Goal: Contribute content

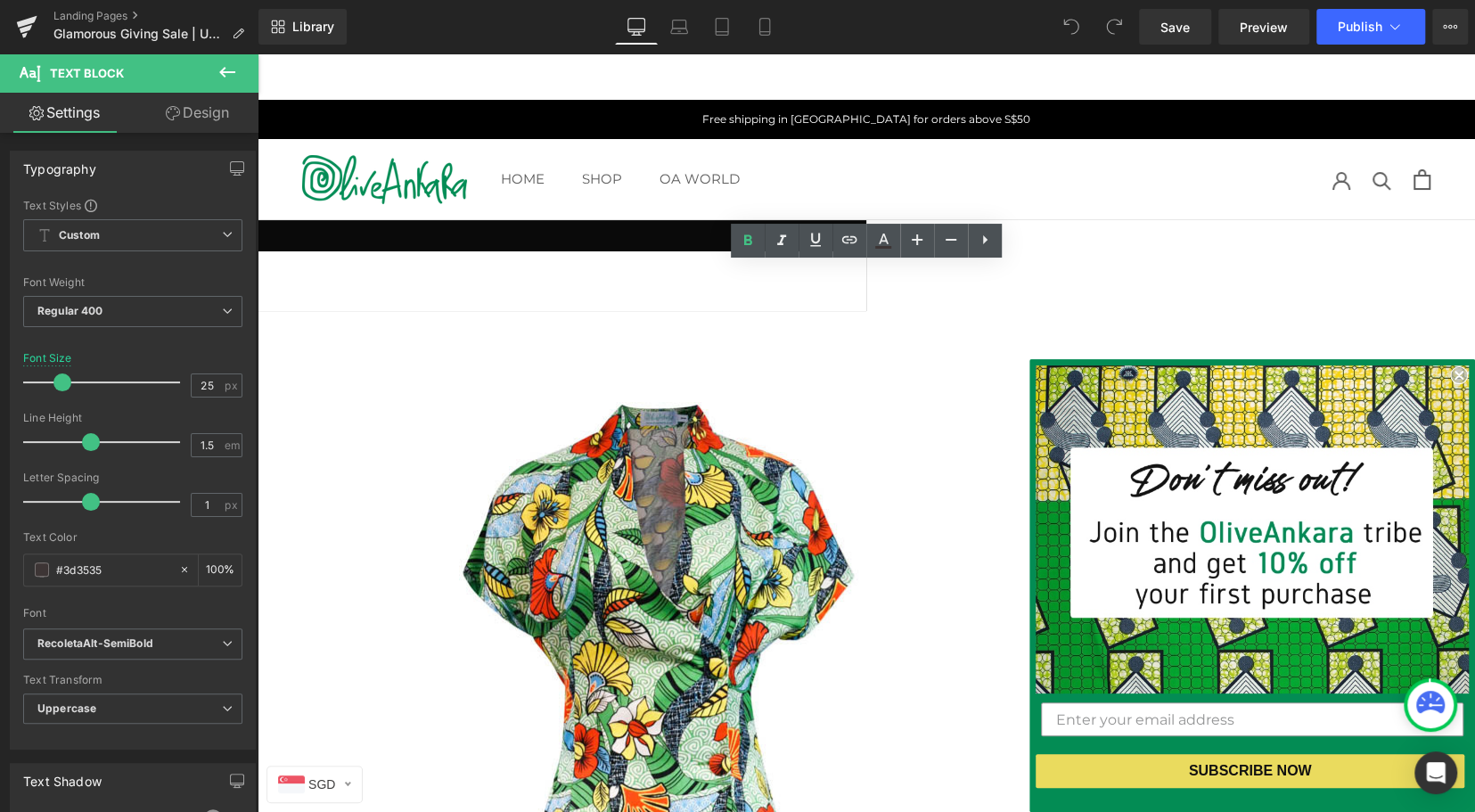
click at [1060, 162] on div "HOME HOME SHOP SHOP WOMEN Cheongsams Dresses Infinity Jumpsuits Outerwear Pants…" at bounding box center [866, 179] width 1218 height 81
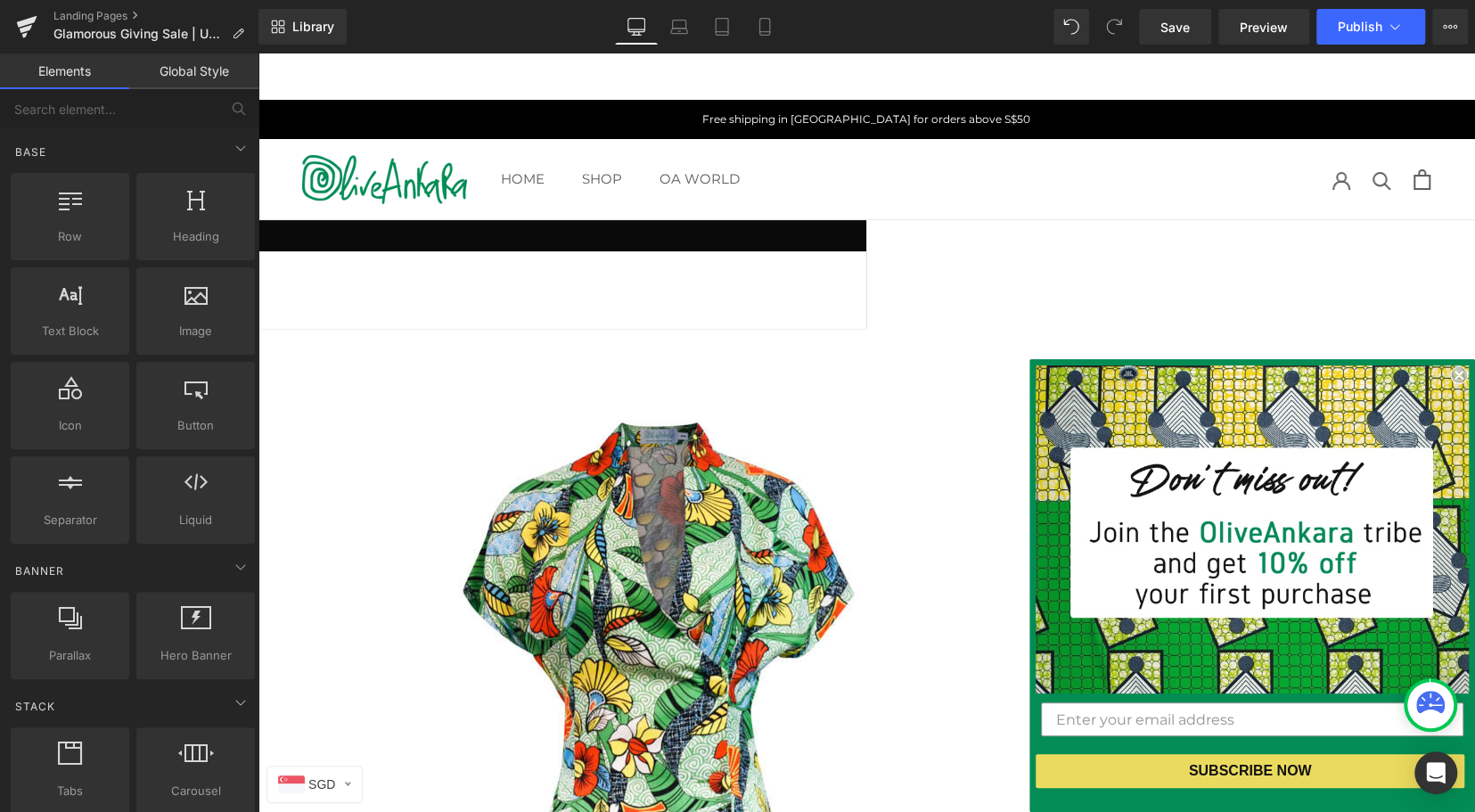
drag, startPoint x: 874, startPoint y: 346, endPoint x: 415, endPoint y: 321, distance: 459.7
click at [257, 53] on span "Product List" at bounding box center [257, 53] width 0 height 0
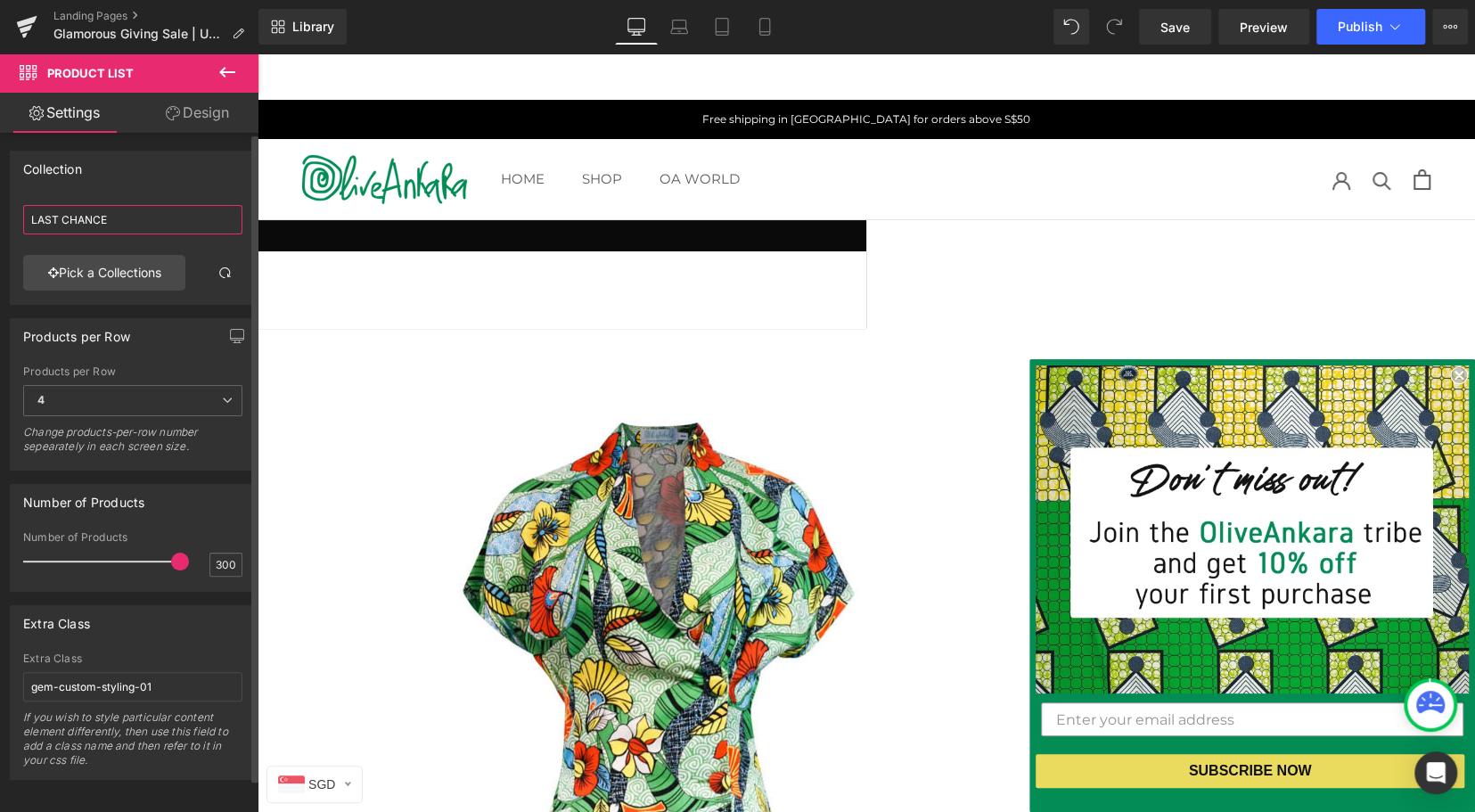
click at [124, 218] on input "LAST CHANCE" at bounding box center [133, 220] width 220 height 29
click at [121, 268] on link "Pick a Collections" at bounding box center [104, 272] width 162 height 36
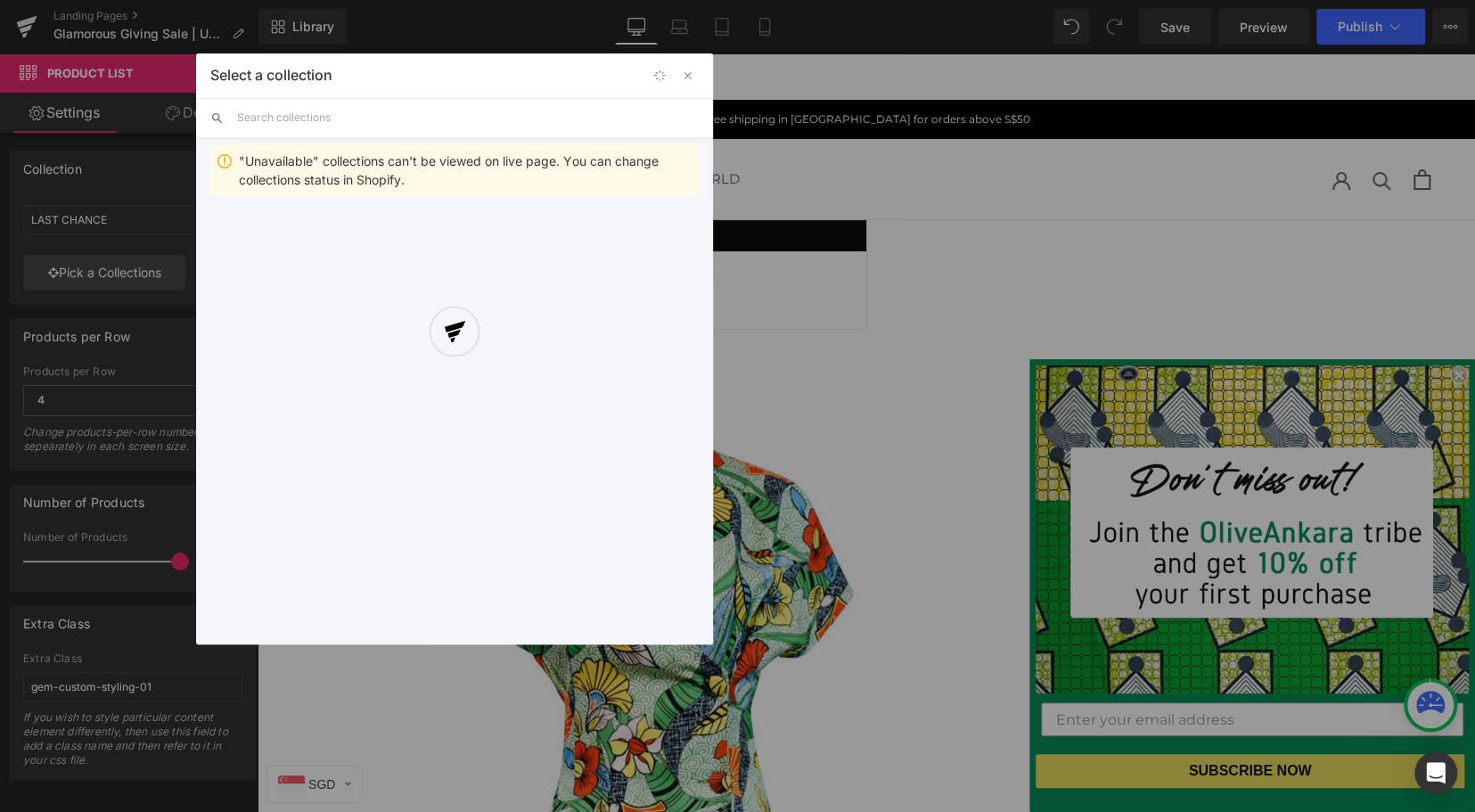
click at [313, 113] on div at bounding box center [455, 349] width 517 height 591
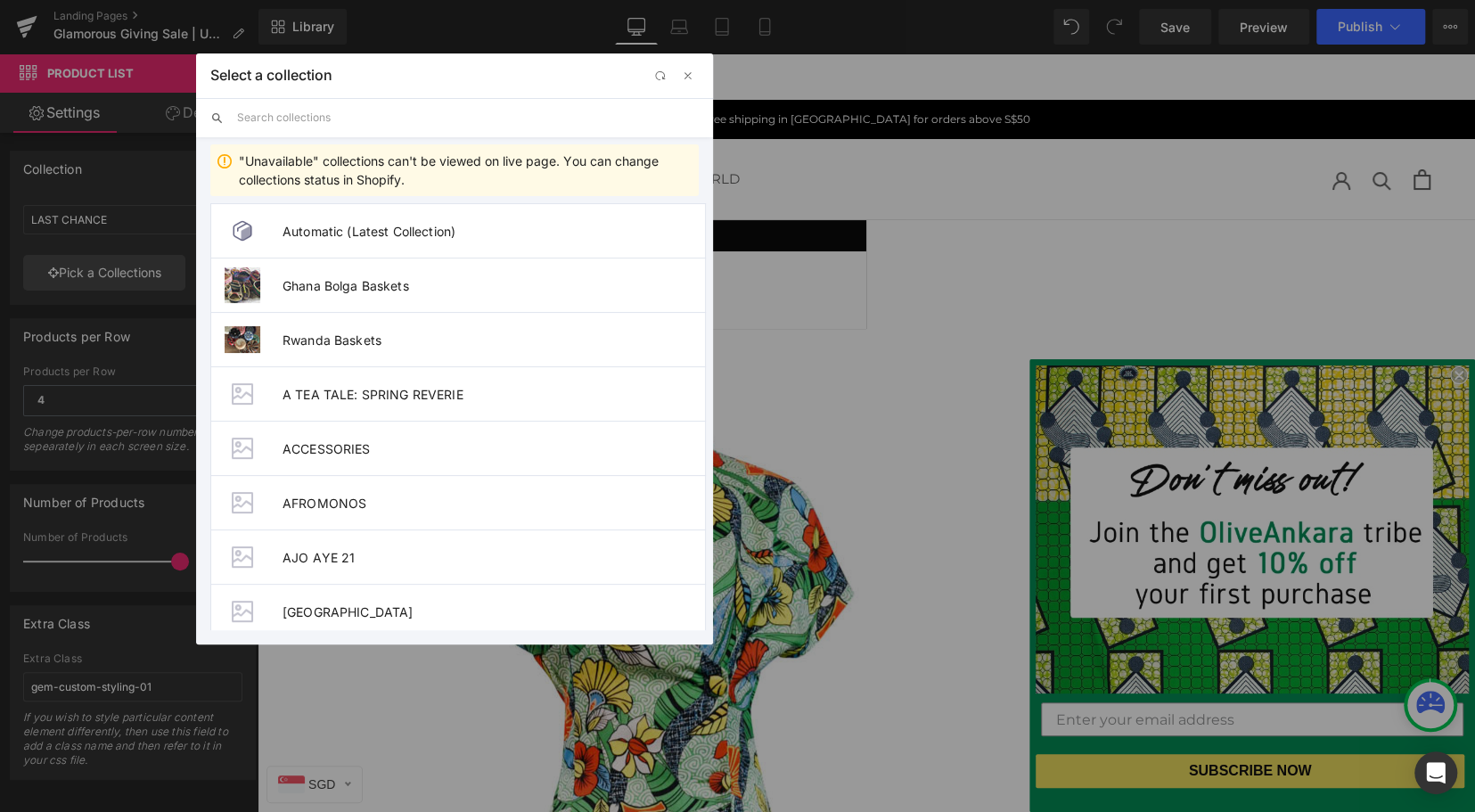
click at [342, 111] on input "text" at bounding box center [467, 118] width 462 height 39
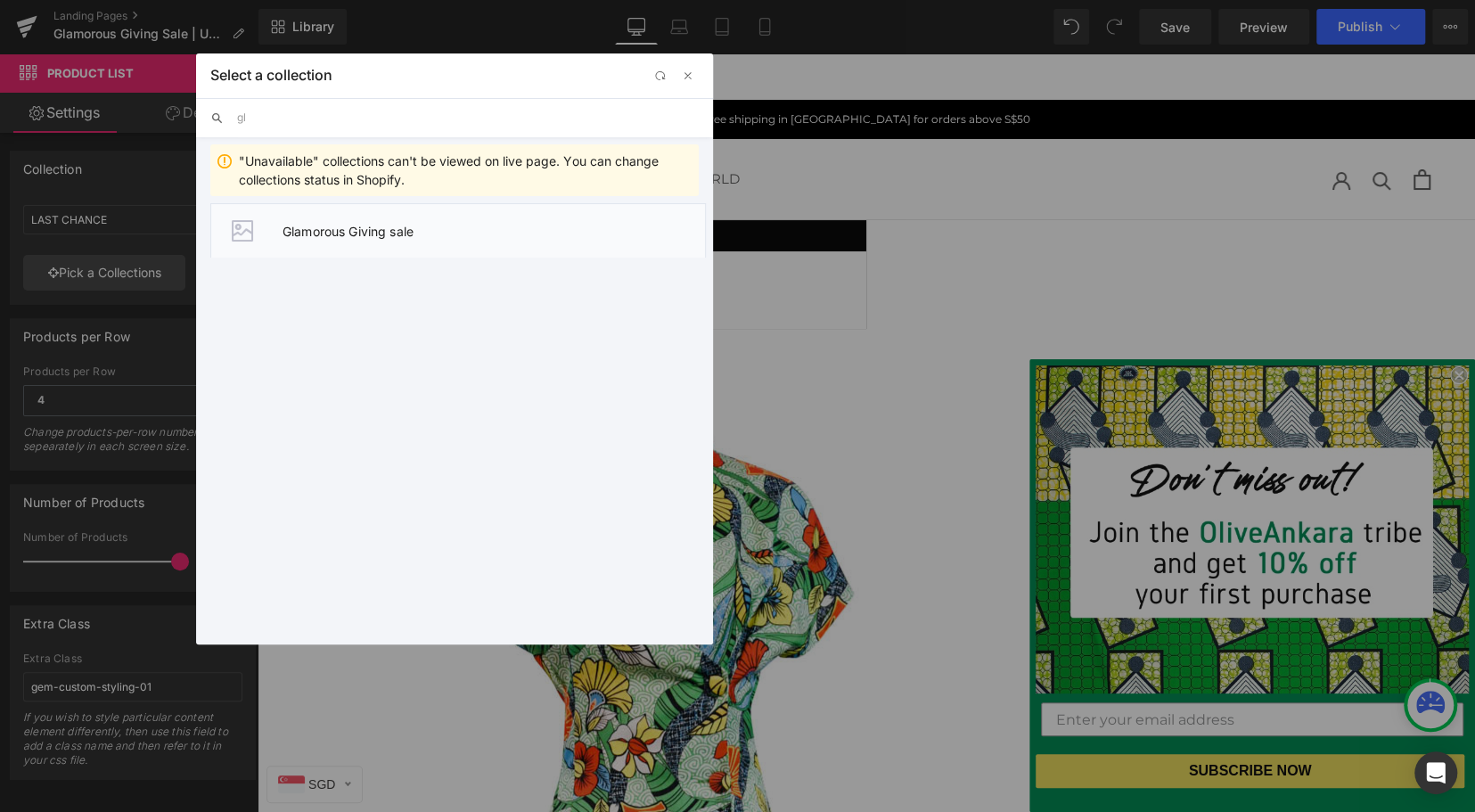
type input "gl"
drag, startPoint x: 356, startPoint y: 234, endPoint x: 659, endPoint y: 274, distance: 305.6
click at [356, 234] on span "Glamorous Giving sale" at bounding box center [494, 231] width 423 height 16
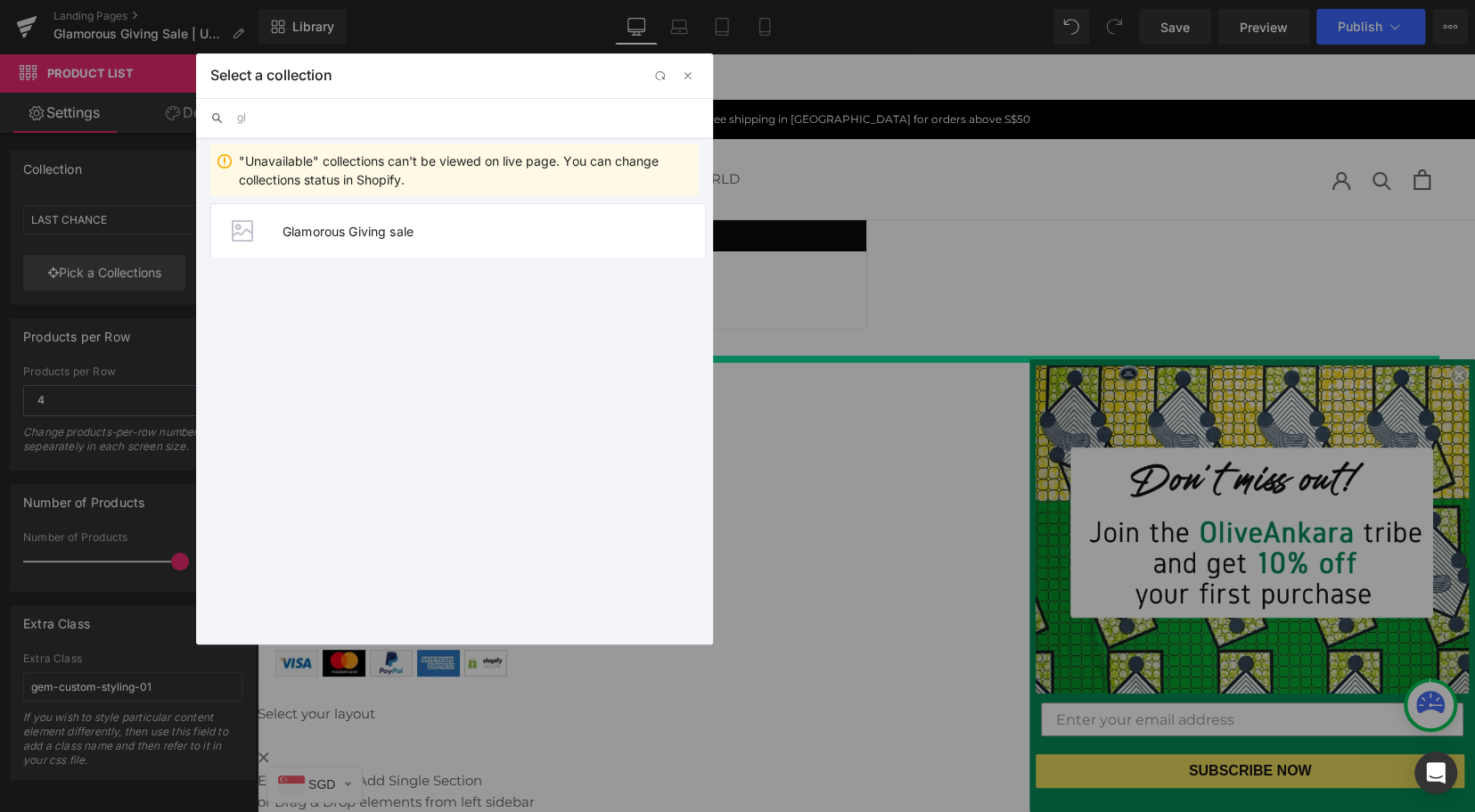
type input "Glamorous Giving sale"
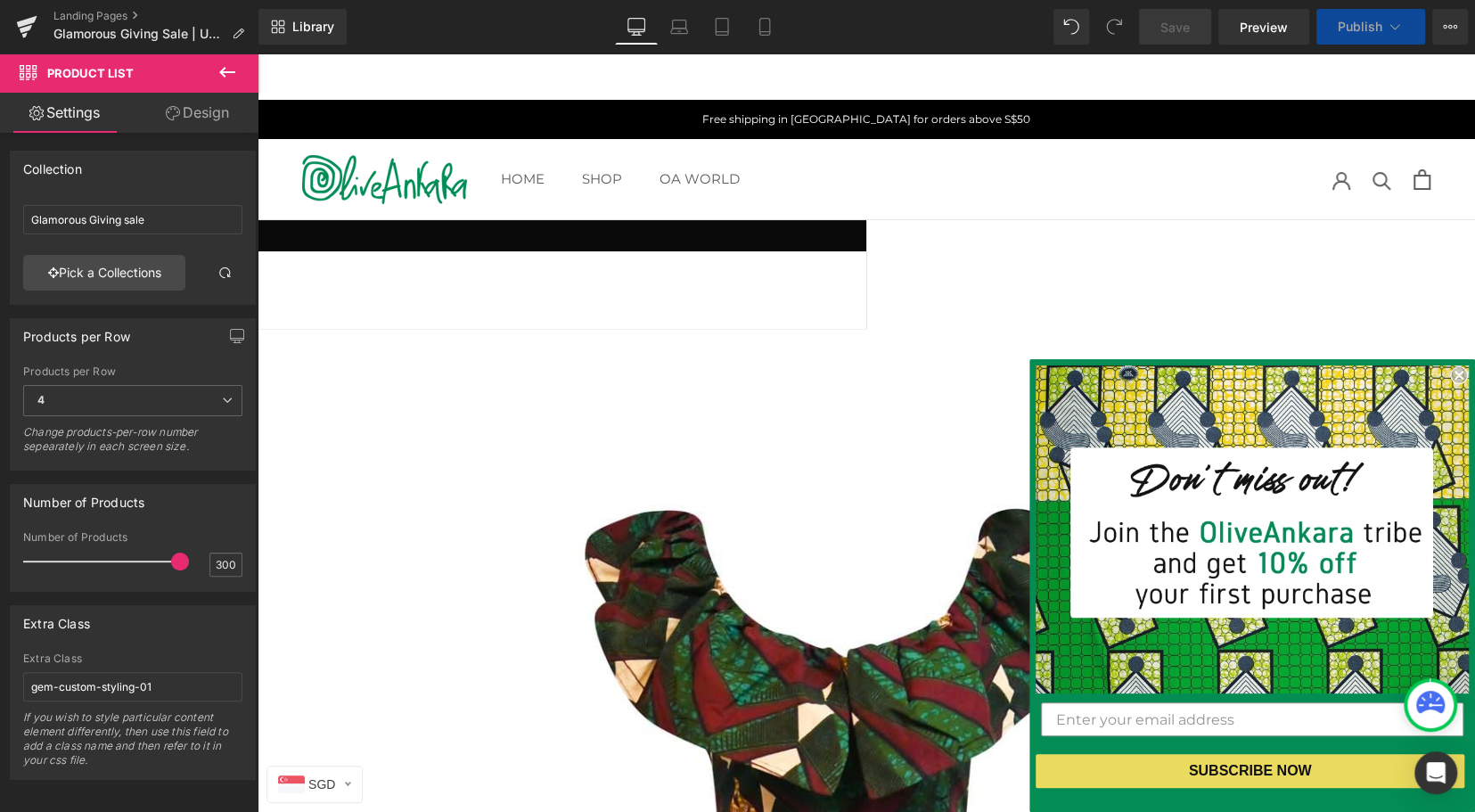
click at [257, 53] on span "Text Block" at bounding box center [257, 53] width 0 height 0
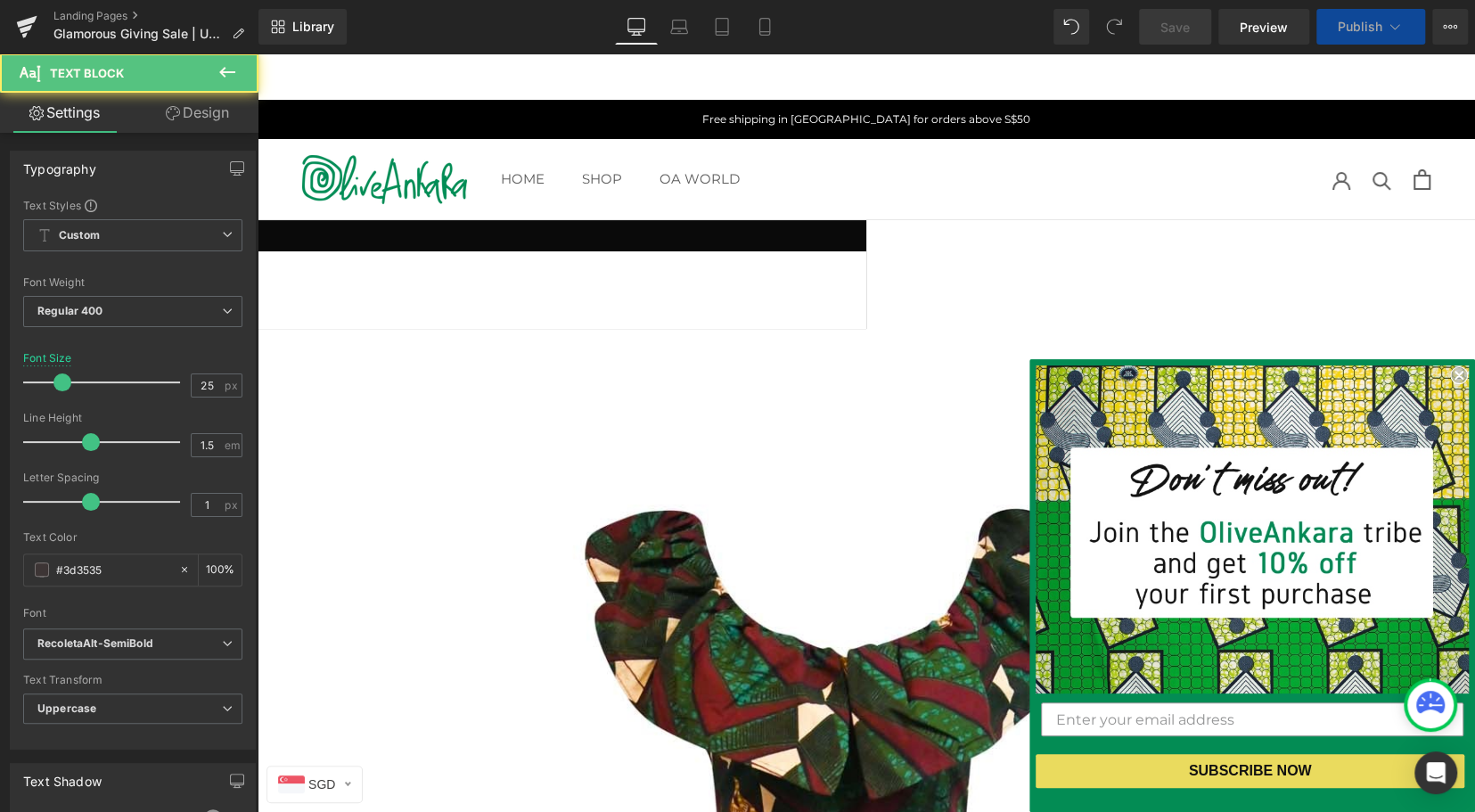
click at [257, 53] on link at bounding box center [257, 53] width 0 height 0
click at [867, 285] on p "LAST PIECES" at bounding box center [257, 281] width 1218 height 34
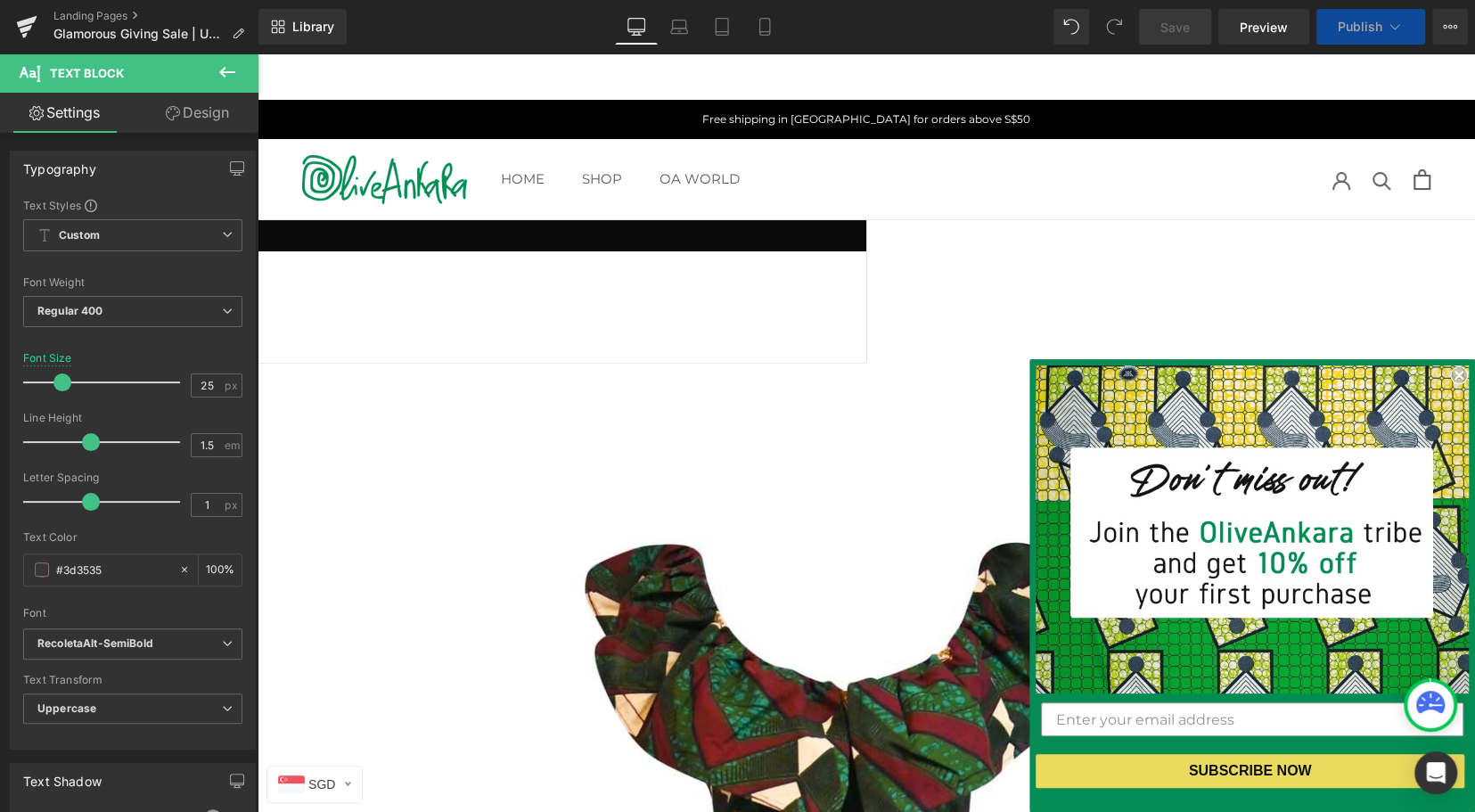
click at [867, 316] on p at bounding box center [257, 314] width 1218 height 34
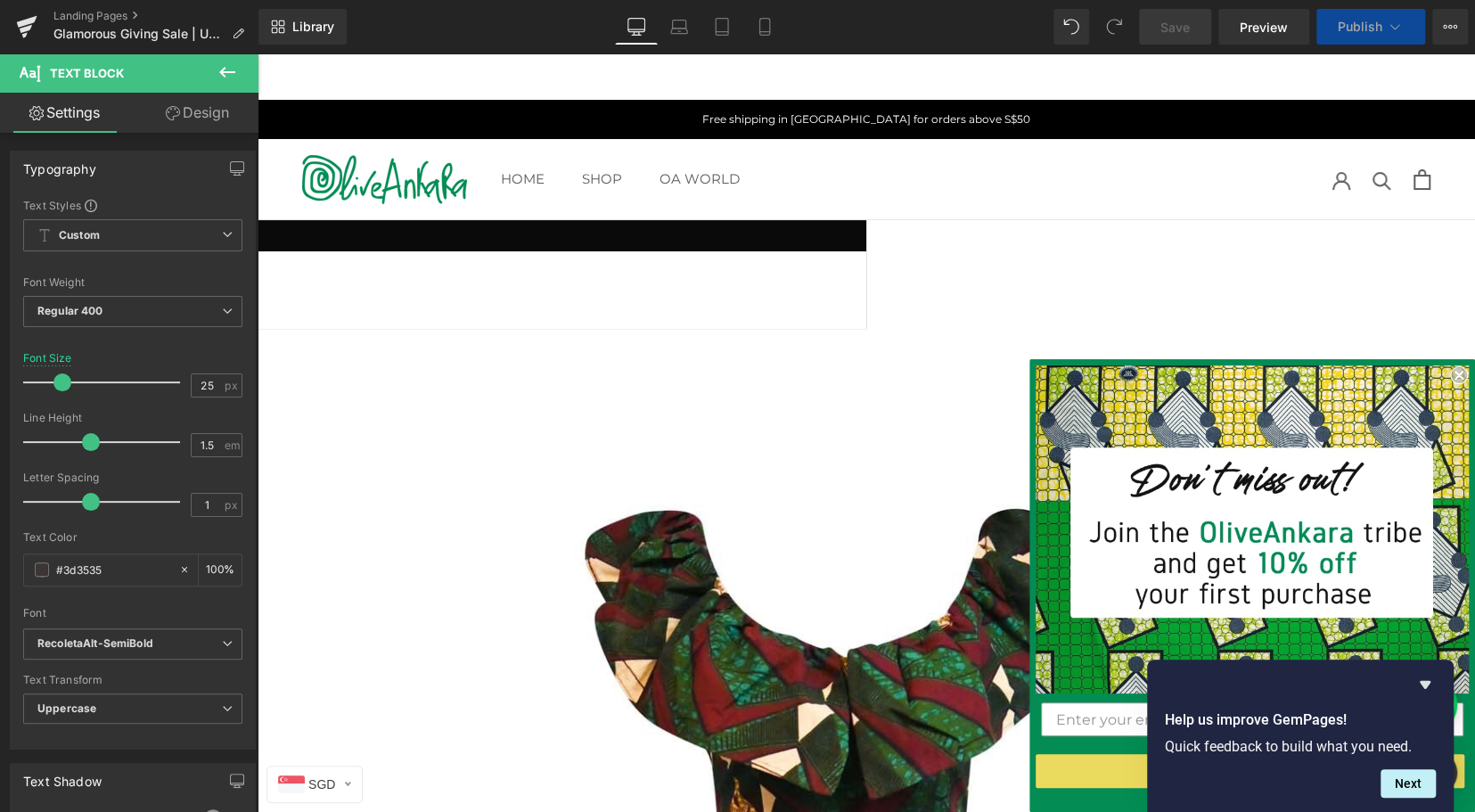
click at [1175, 31] on span "Save" at bounding box center [1175, 26] width 29 height 18
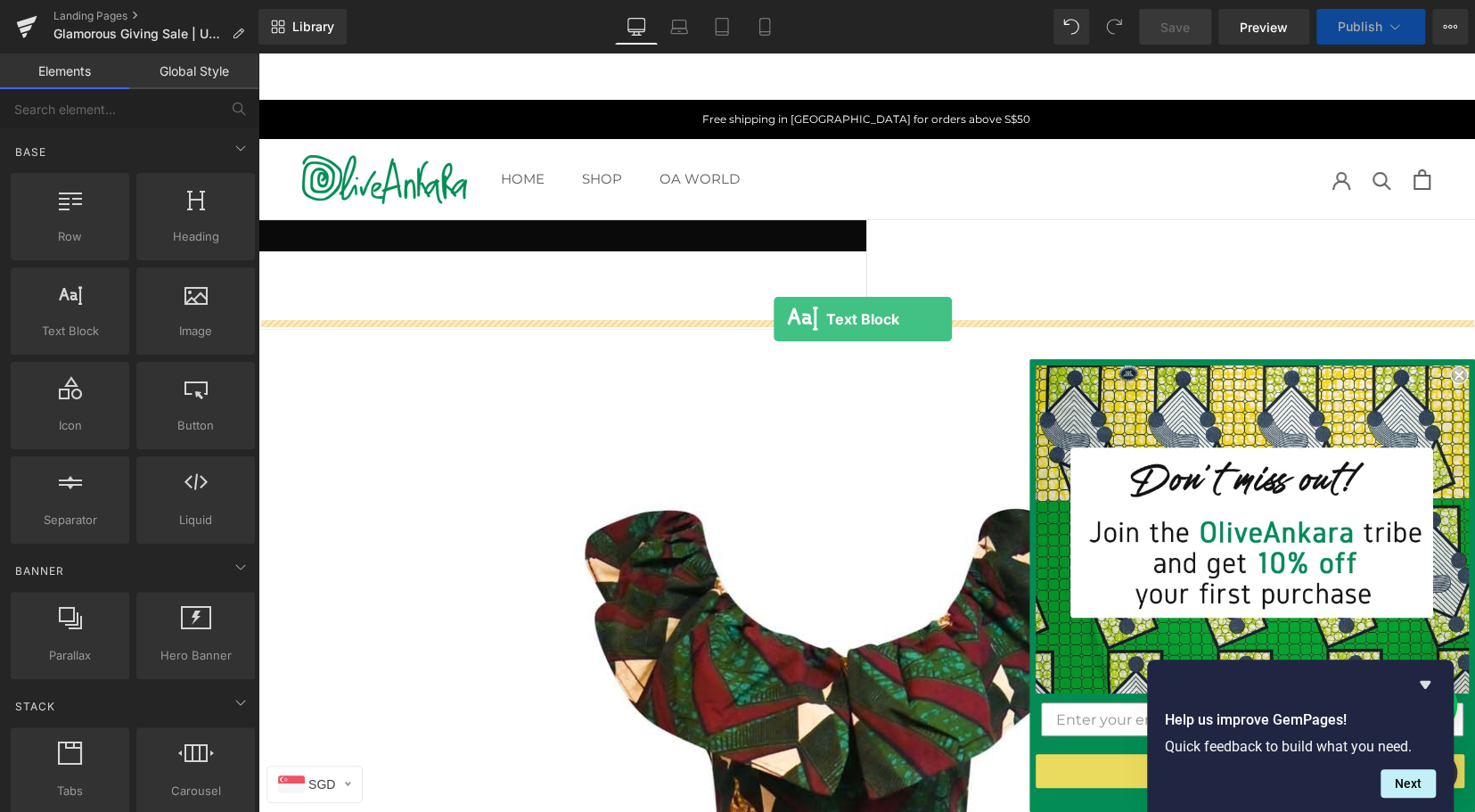
drag, startPoint x: 330, startPoint y: 349, endPoint x: 773, endPoint y: 321, distance: 443.9
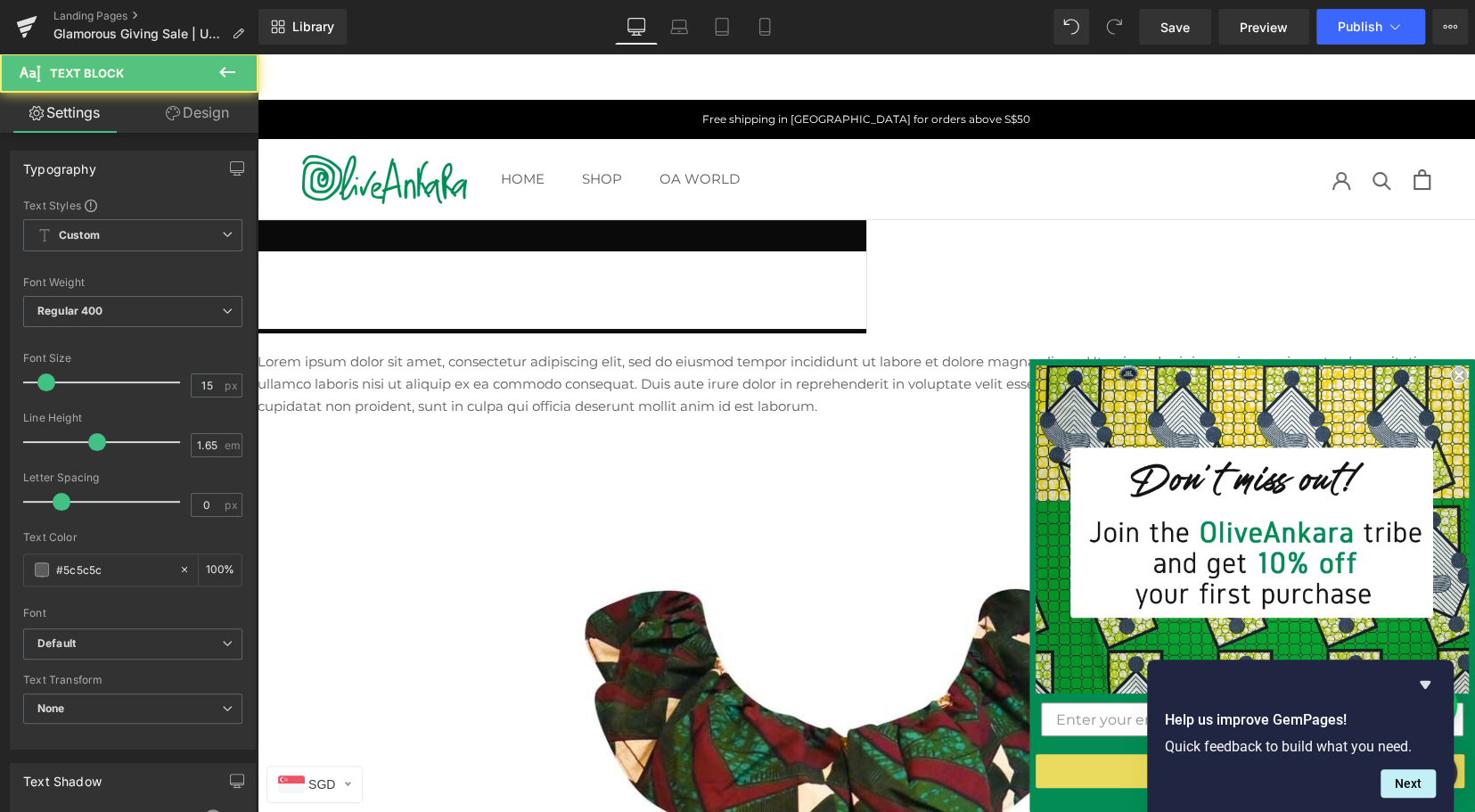
click at [817, 351] on div "Lorem ipsum dolor sit amet, consectetur adipiscing elit, sed do eiusmod tempor …" at bounding box center [866, 384] width 1218 height 66
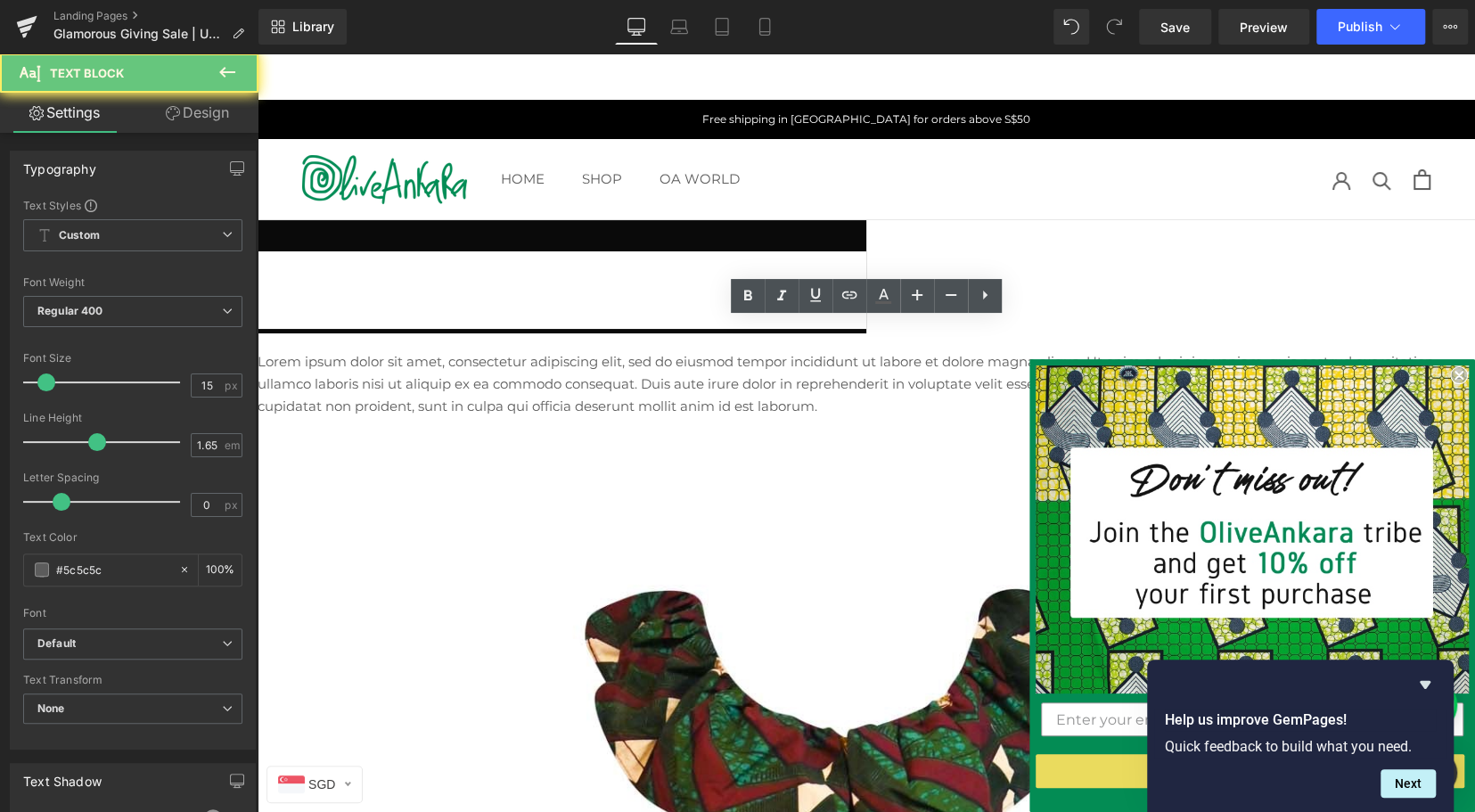
click at [817, 351] on p "Lorem ipsum dolor sit amet, consectetur adipiscing elit, sed do eiusmod tempor …" at bounding box center [866, 384] width 1218 height 66
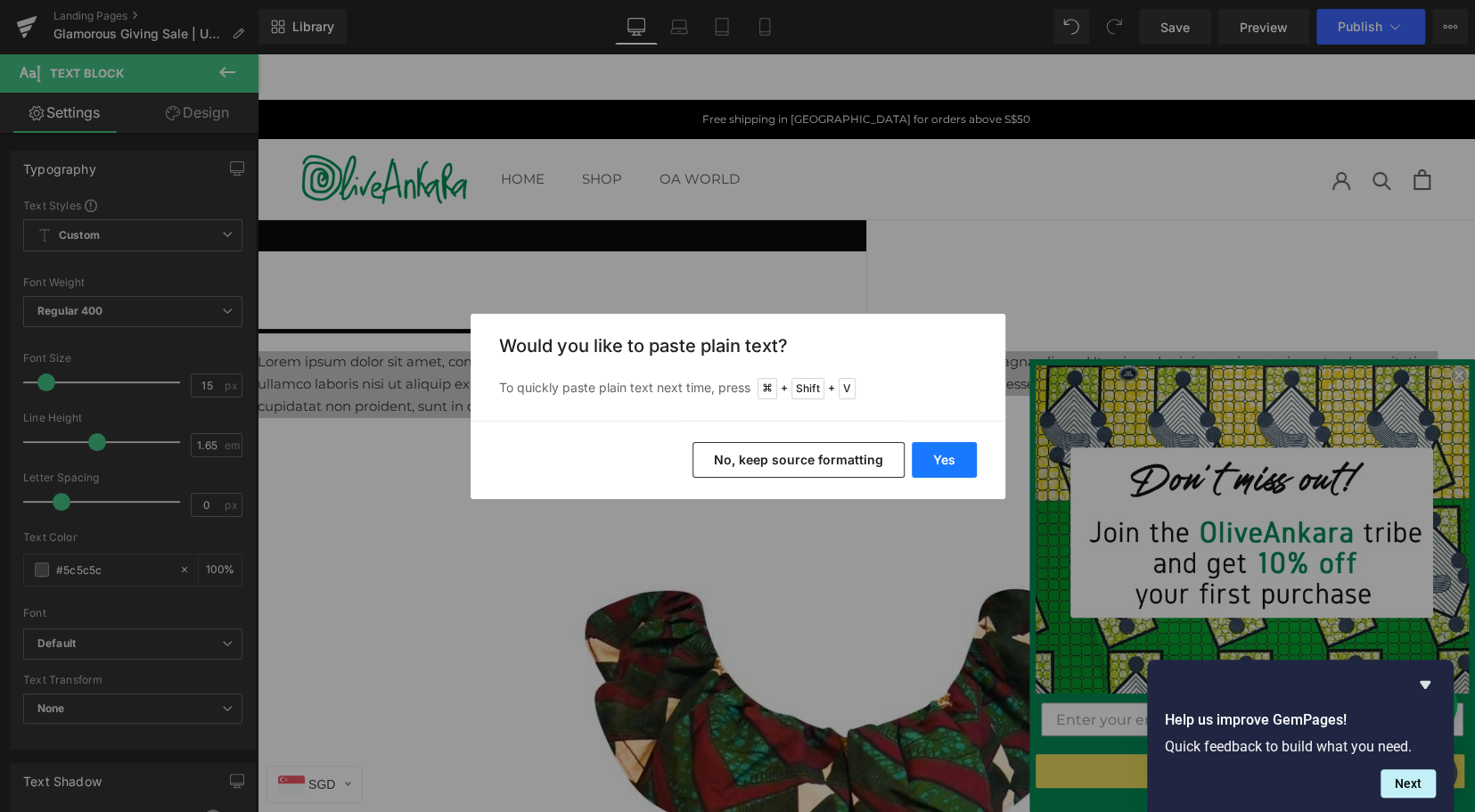
click at [953, 459] on button "Yes" at bounding box center [943, 459] width 65 height 36
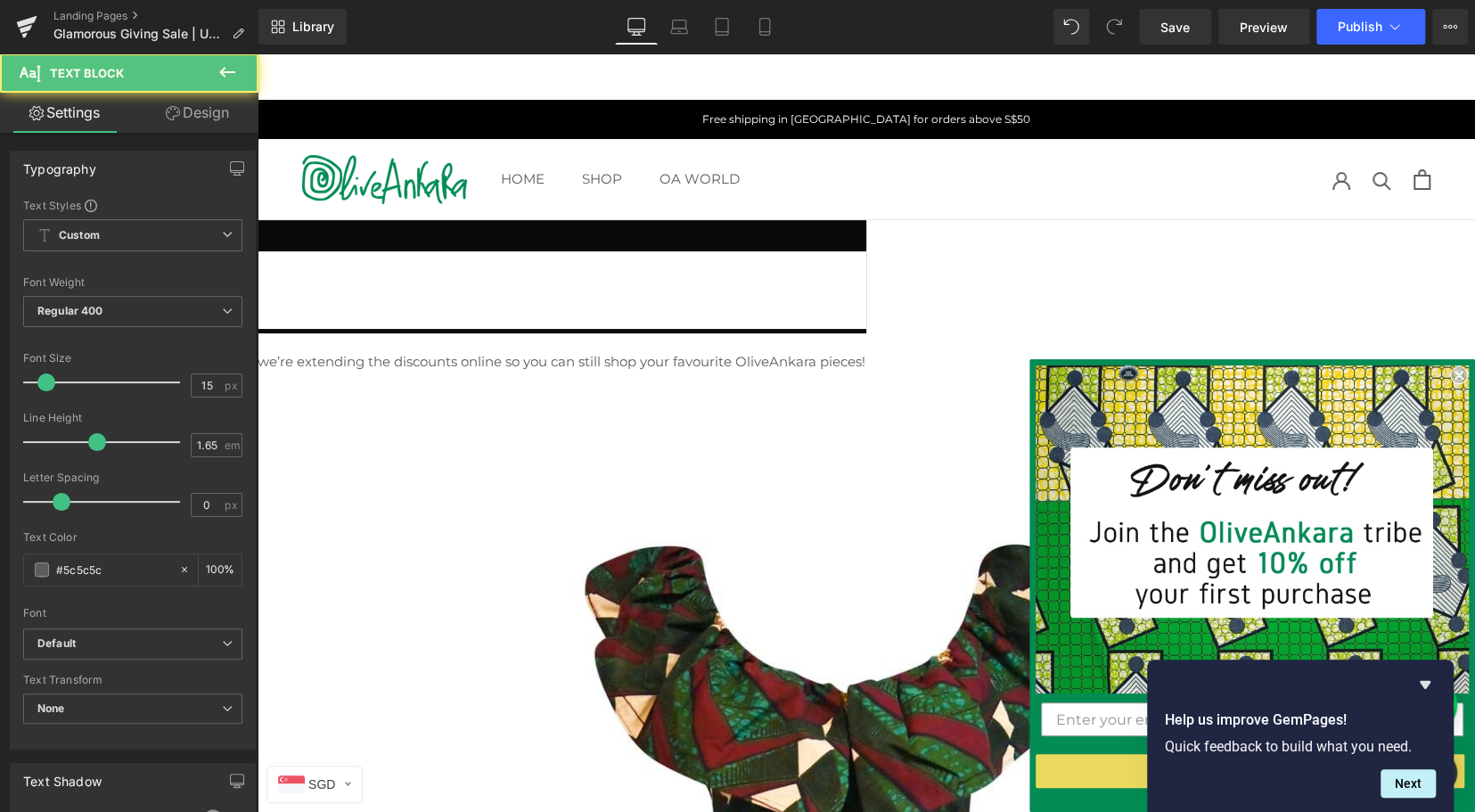
click at [646, 351] on p "we’re extending the discounts online so you can still shop your favourite Olive…" at bounding box center [866, 361] width 1218 height 22
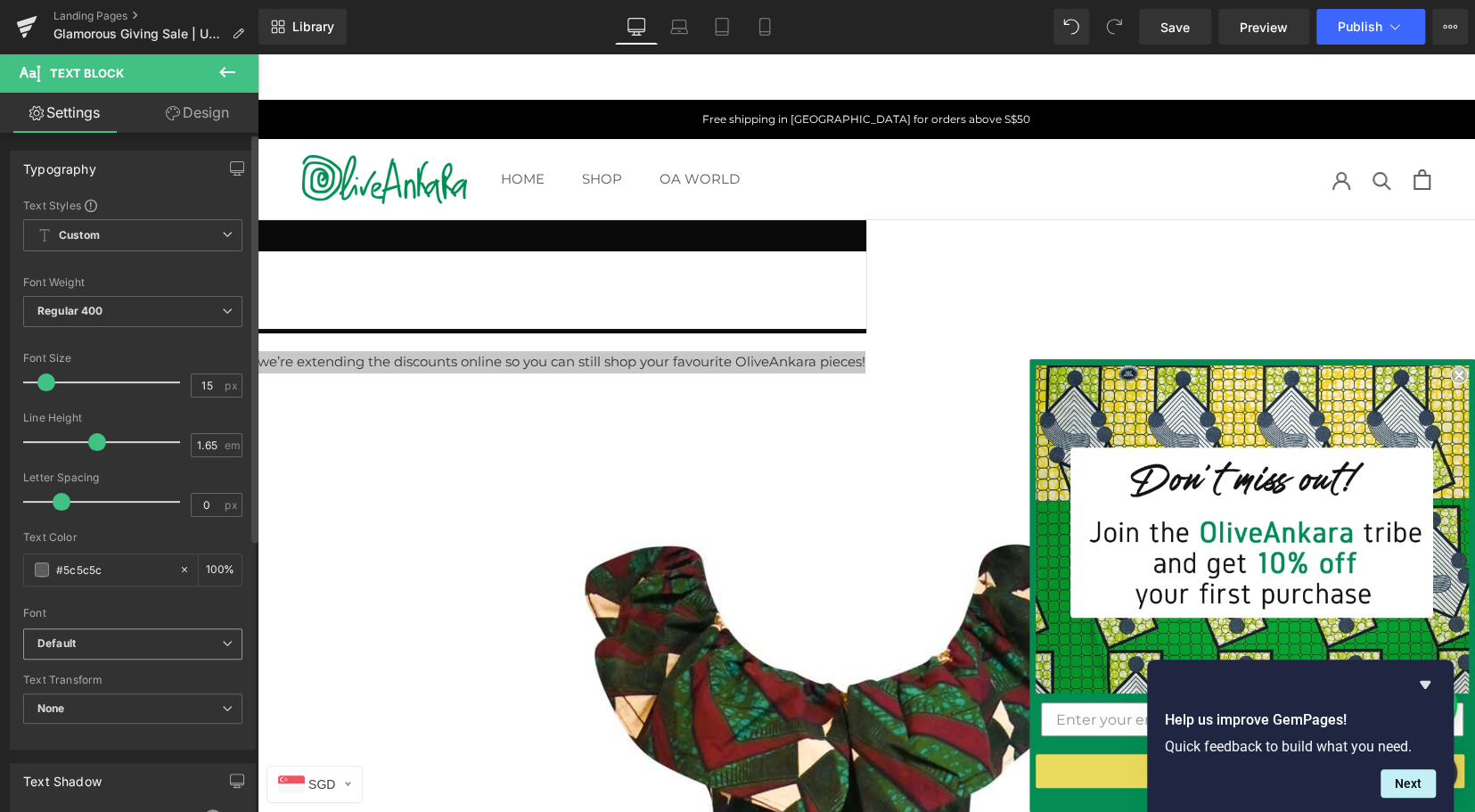
click at [70, 636] on icon "Default" at bounding box center [56, 644] width 38 height 16
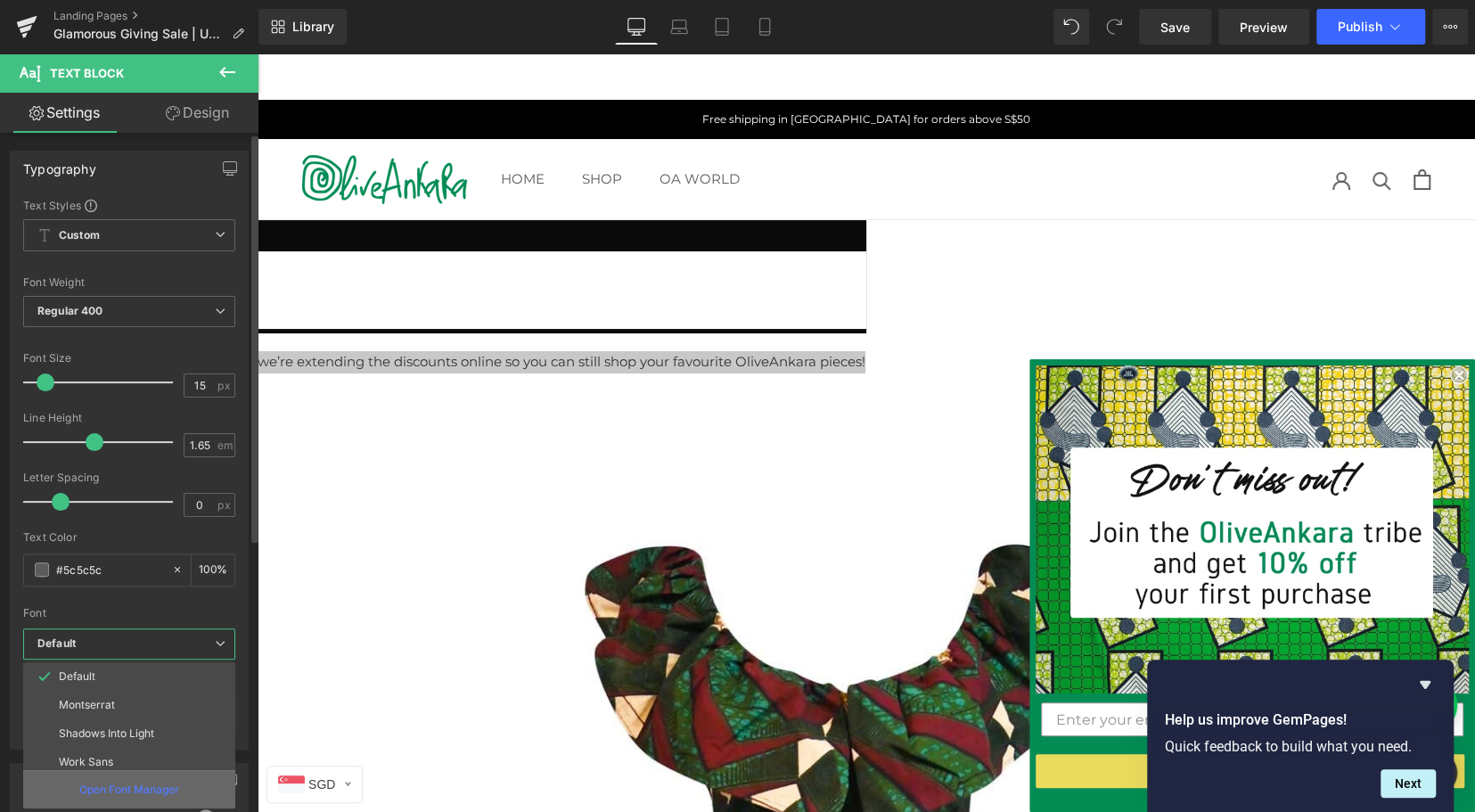
click at [122, 781] on p "Open Font Manager" at bounding box center [129, 789] width 100 height 17
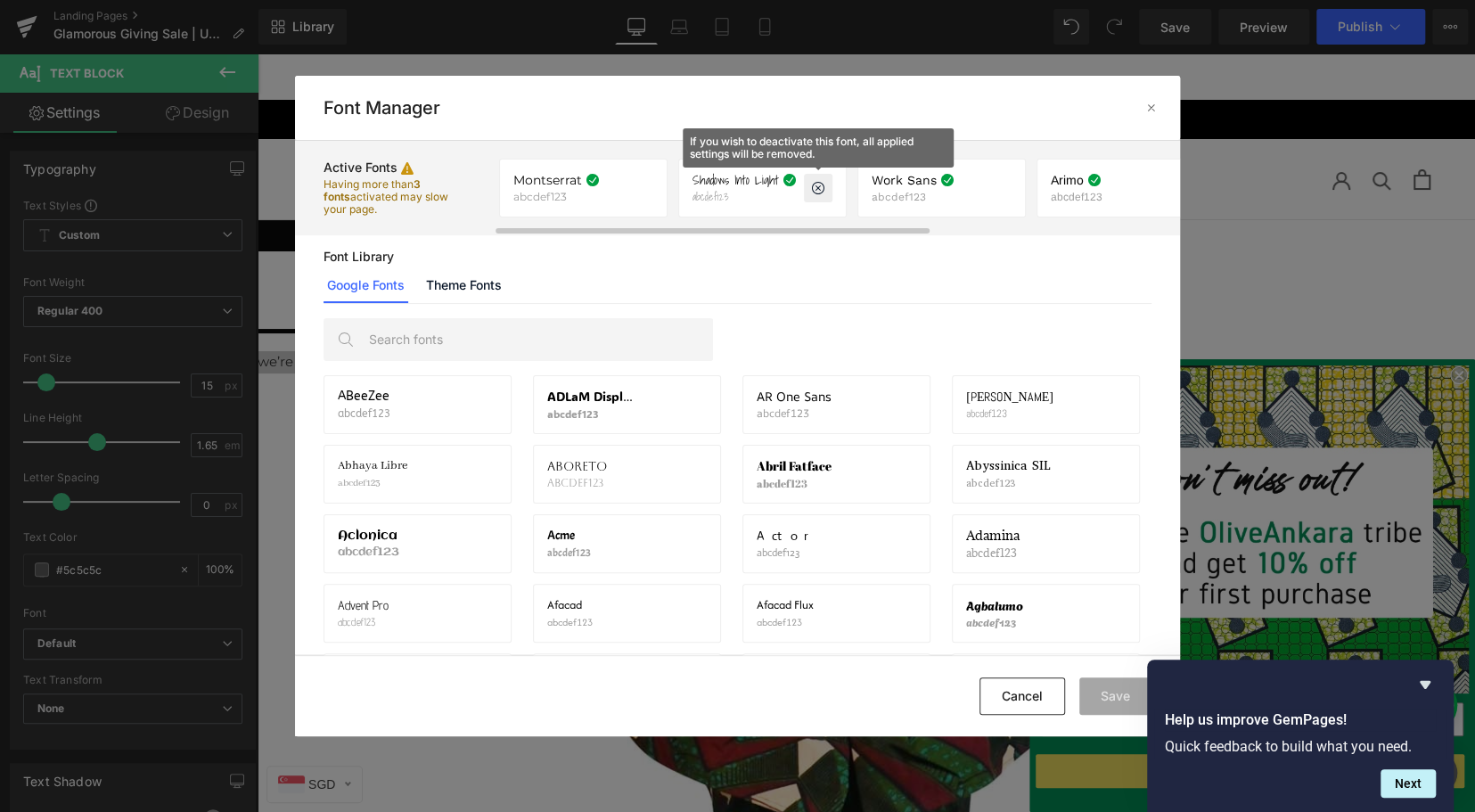
click at [822, 186] on icon at bounding box center [818, 187] width 15 height 15
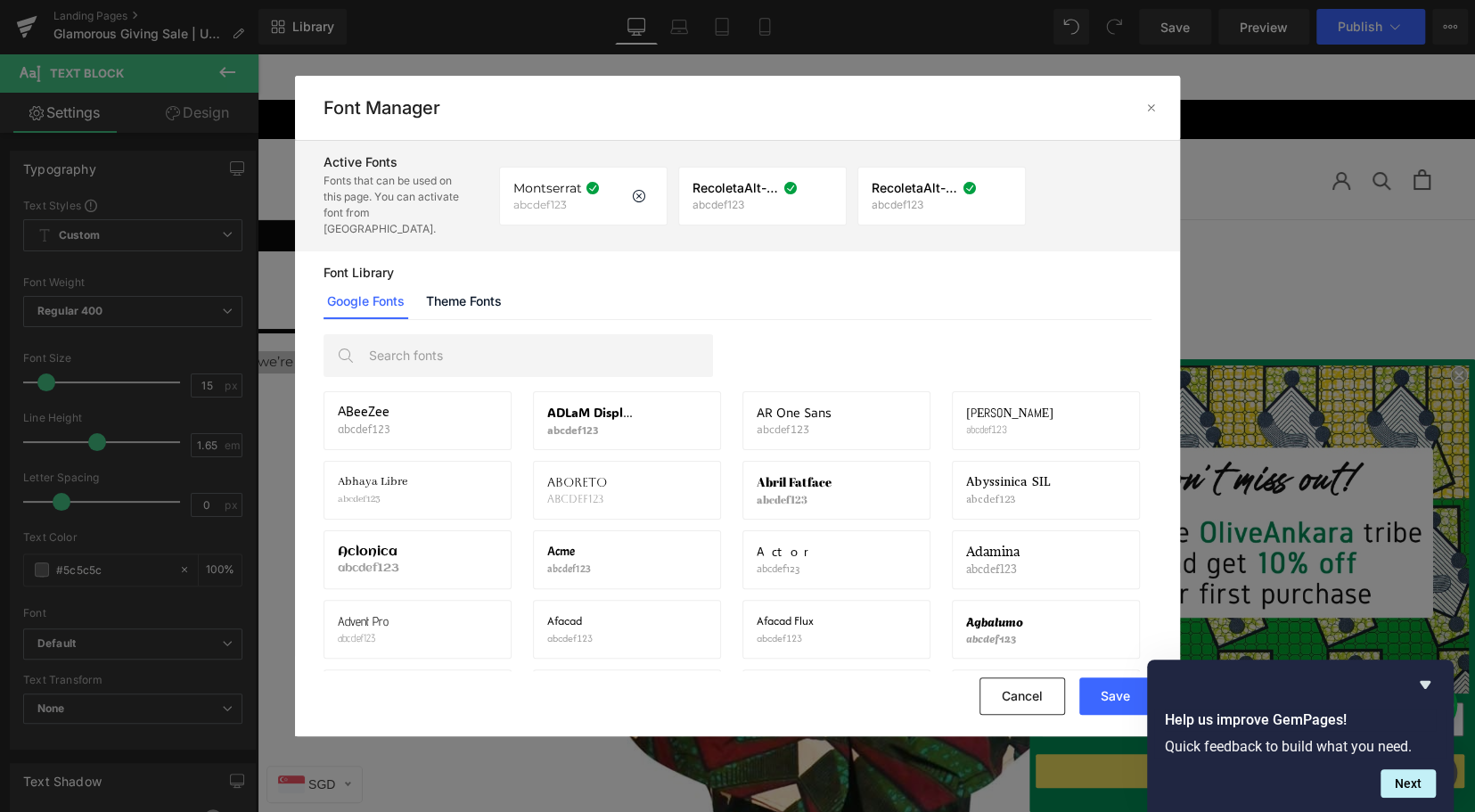
click at [552, 187] on span "Montserrat" at bounding box center [547, 187] width 69 height 15
click at [1114, 696] on button "Save" at bounding box center [1115, 695] width 72 height 38
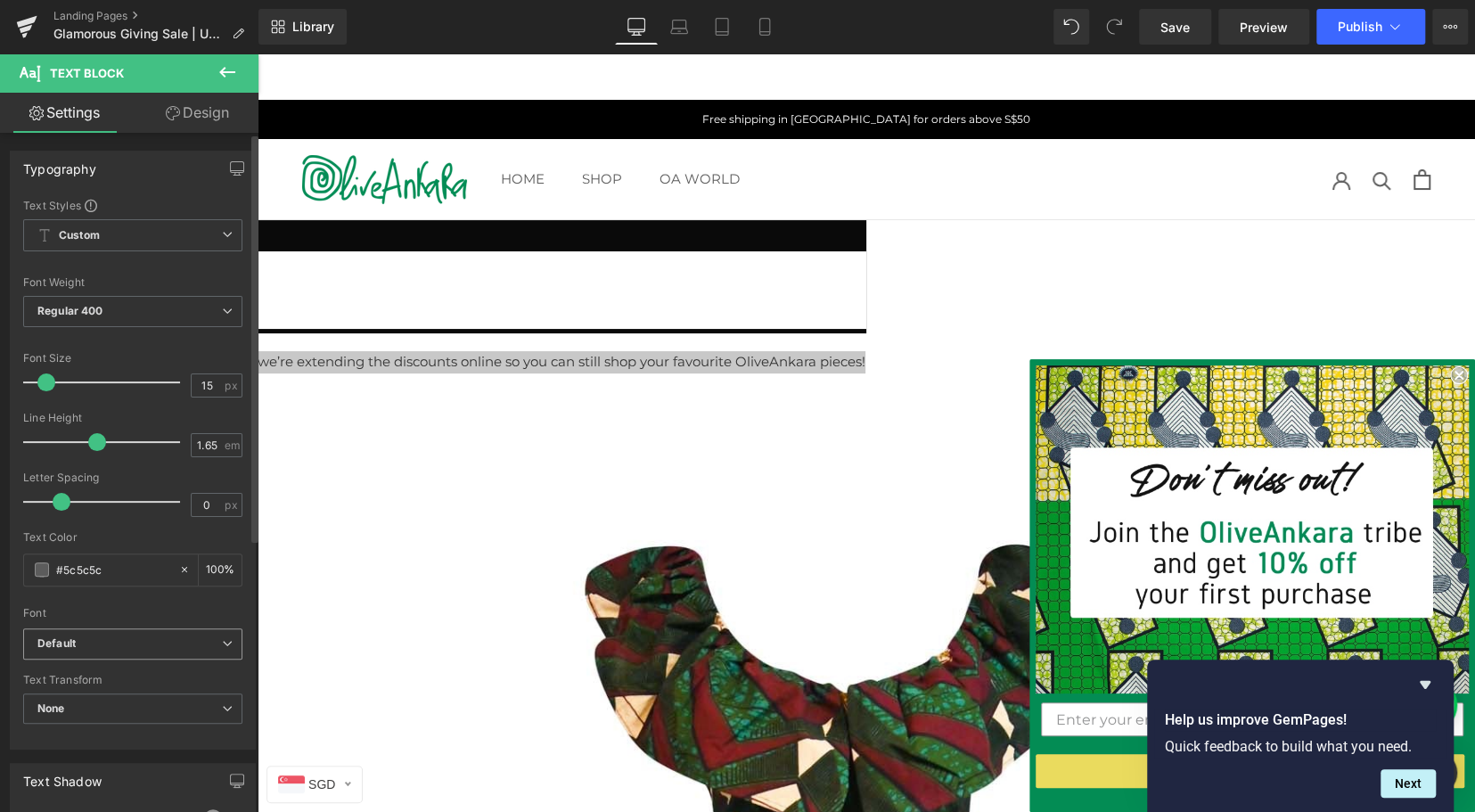
click at [81, 646] on b "Default" at bounding box center [130, 644] width 185 height 16
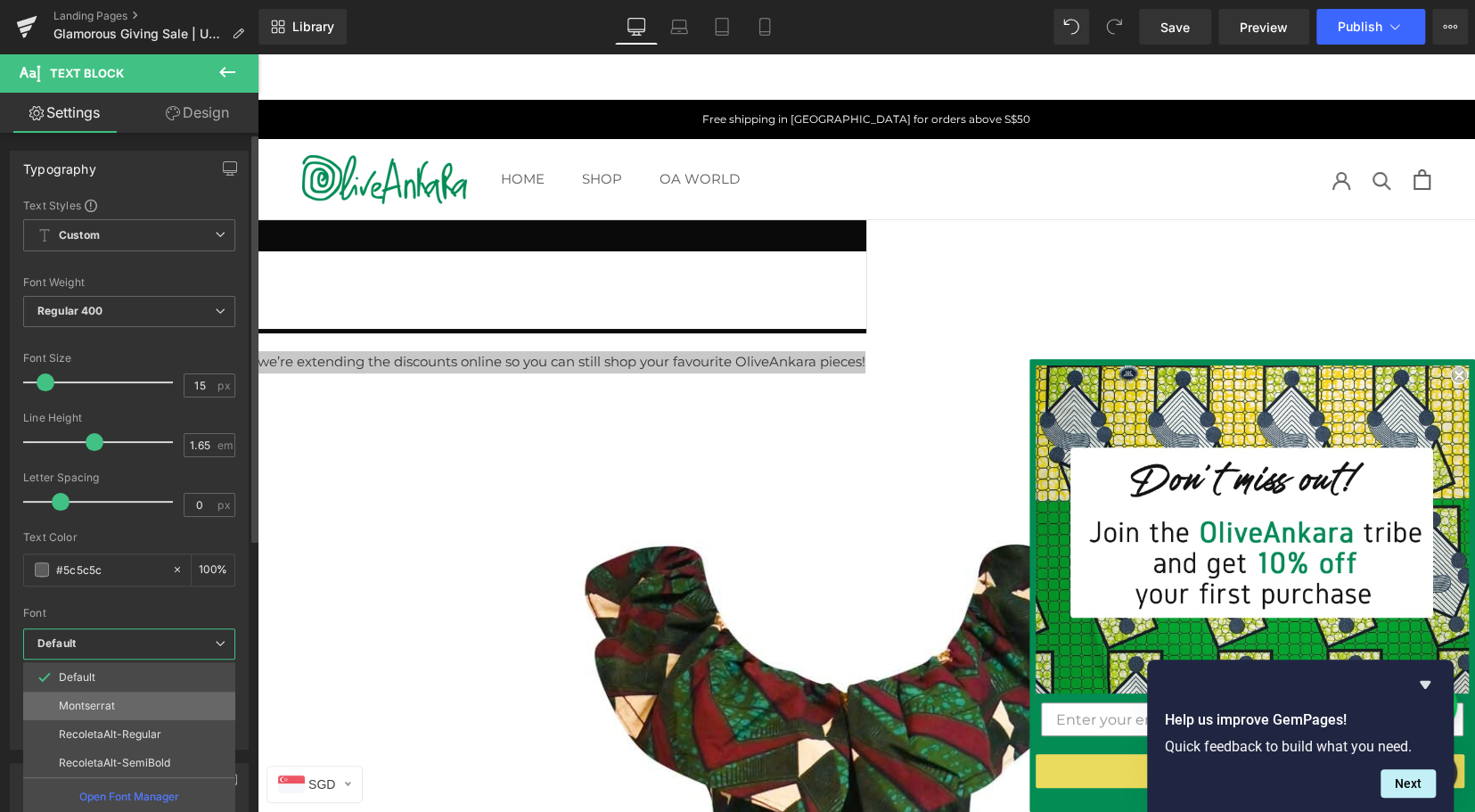
click at [97, 701] on p "Montserrat" at bounding box center [87, 705] width 56 height 13
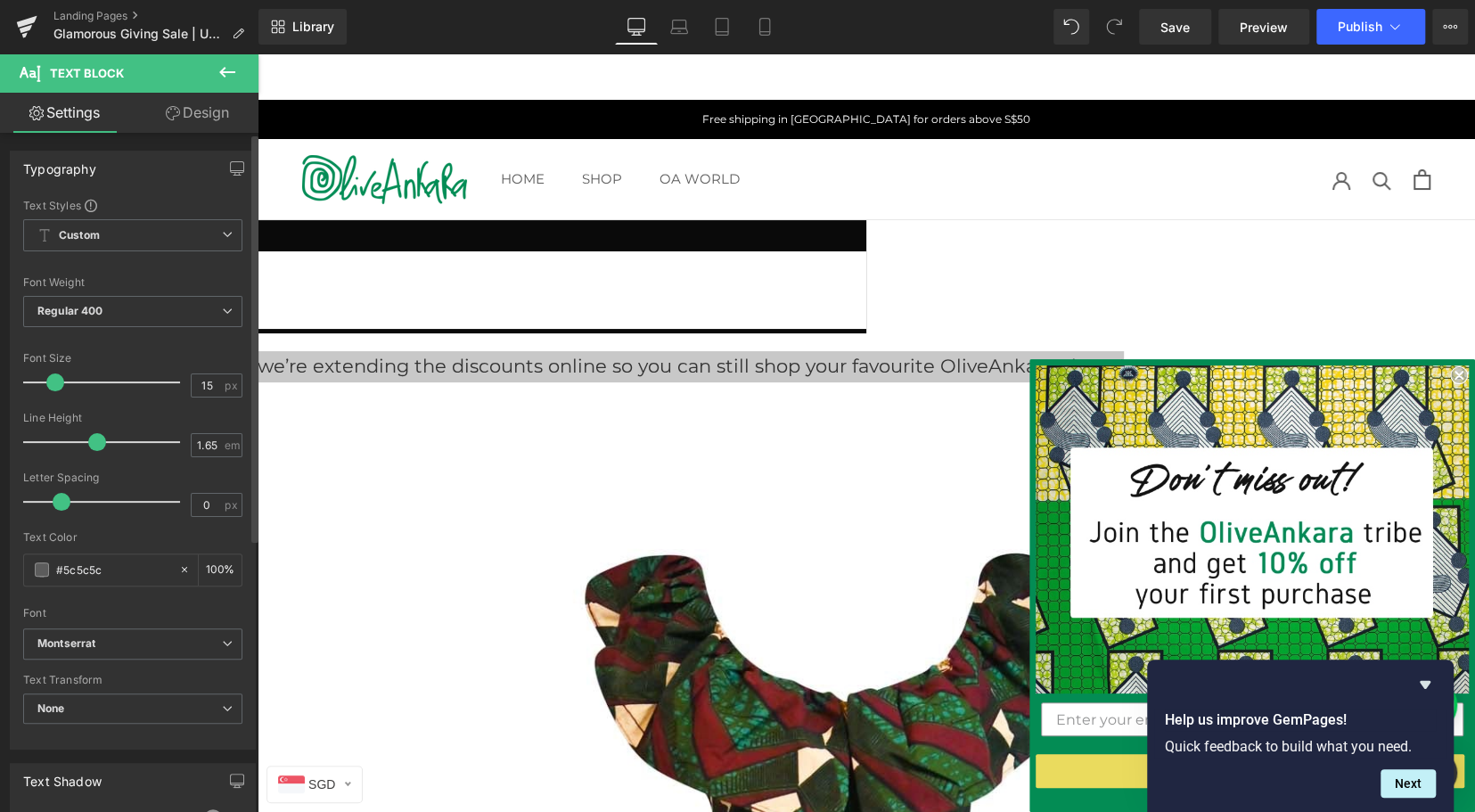
drag, startPoint x: 48, startPoint y: 380, endPoint x: 56, endPoint y: 381, distance: 8.1
click at [56, 381] on span at bounding box center [55, 382] width 17 height 17
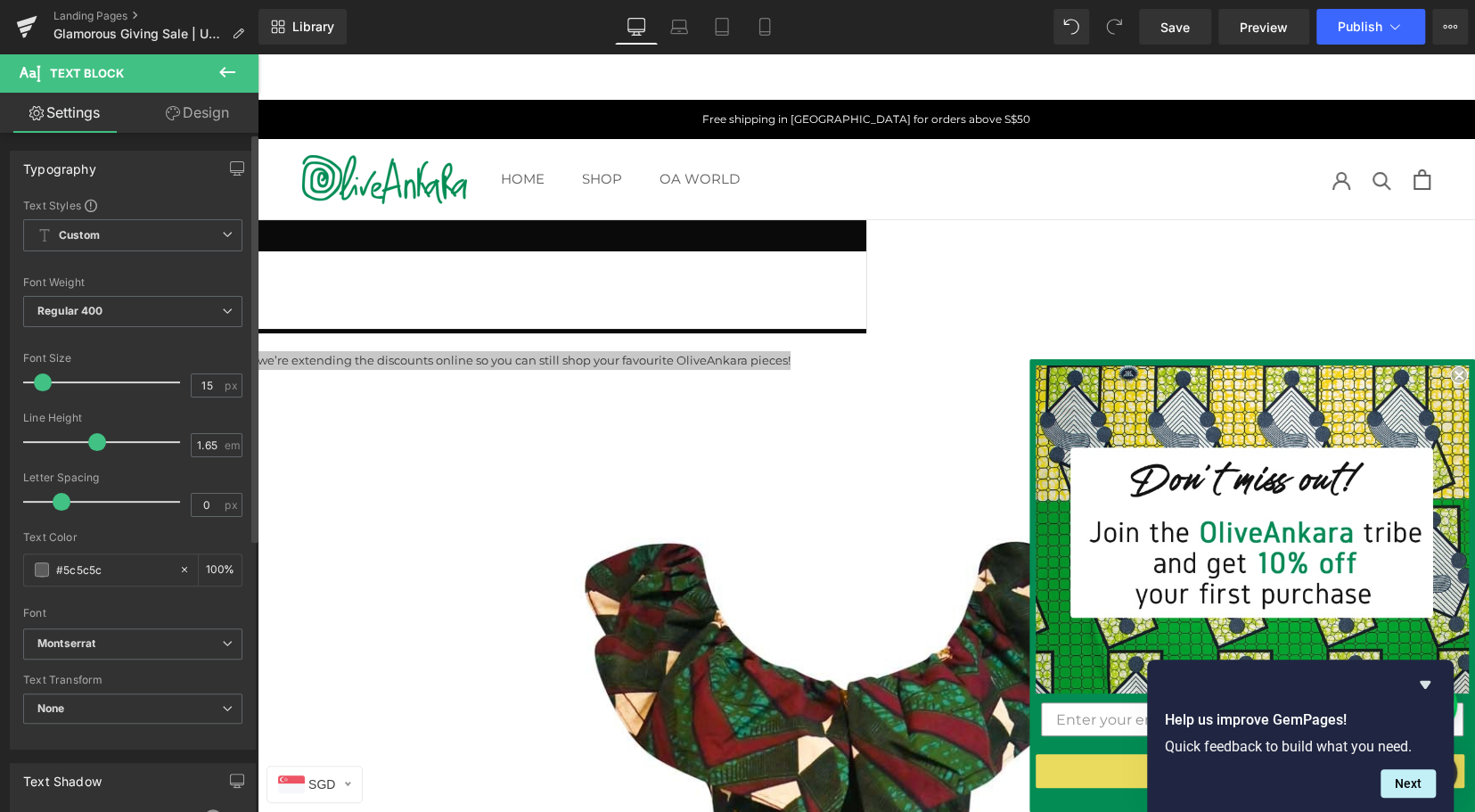
drag, startPoint x: 56, startPoint y: 381, endPoint x: 45, endPoint y: 383, distance: 11.2
click at [45, 383] on span at bounding box center [43, 382] width 17 height 17
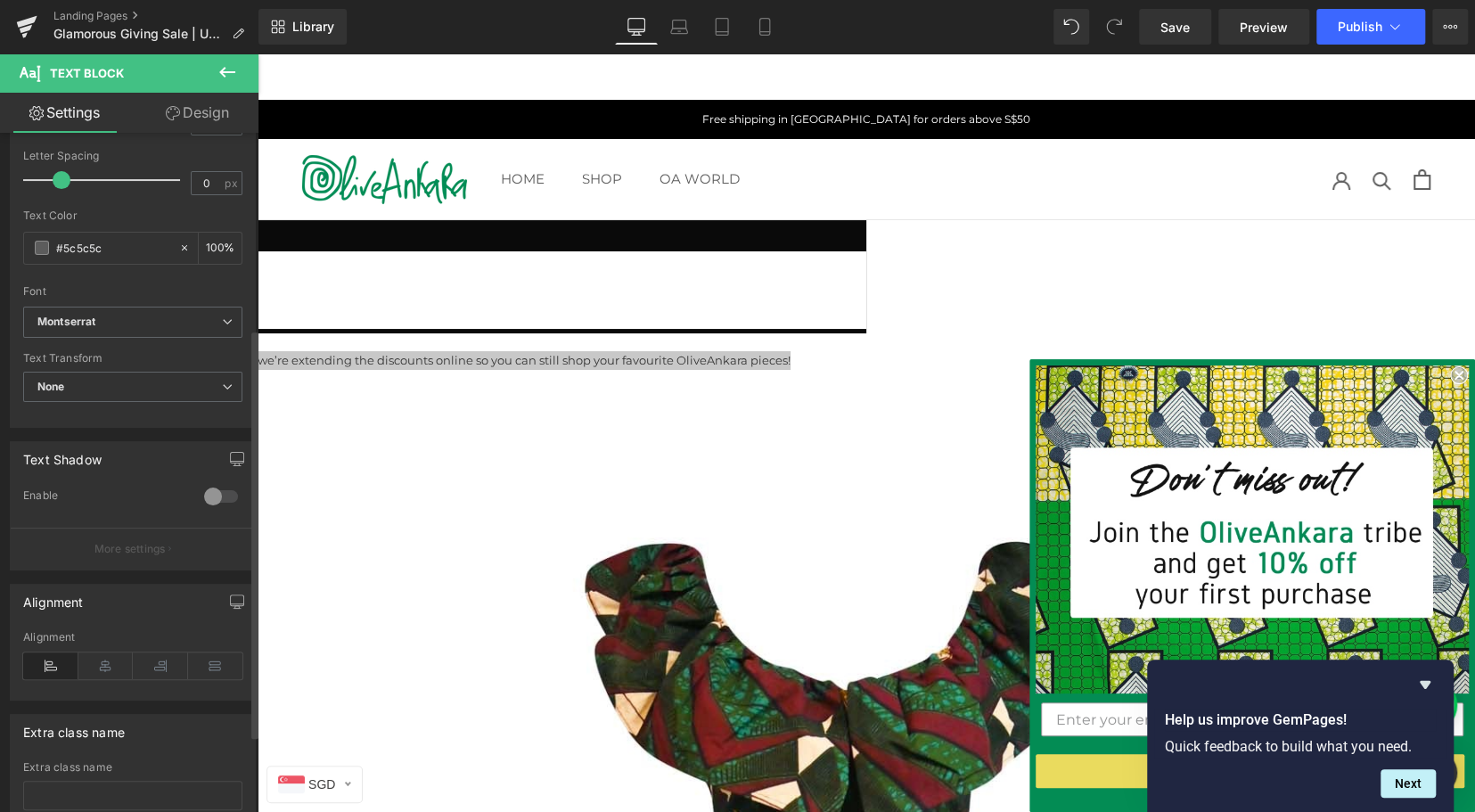
scroll to position [340, 0]
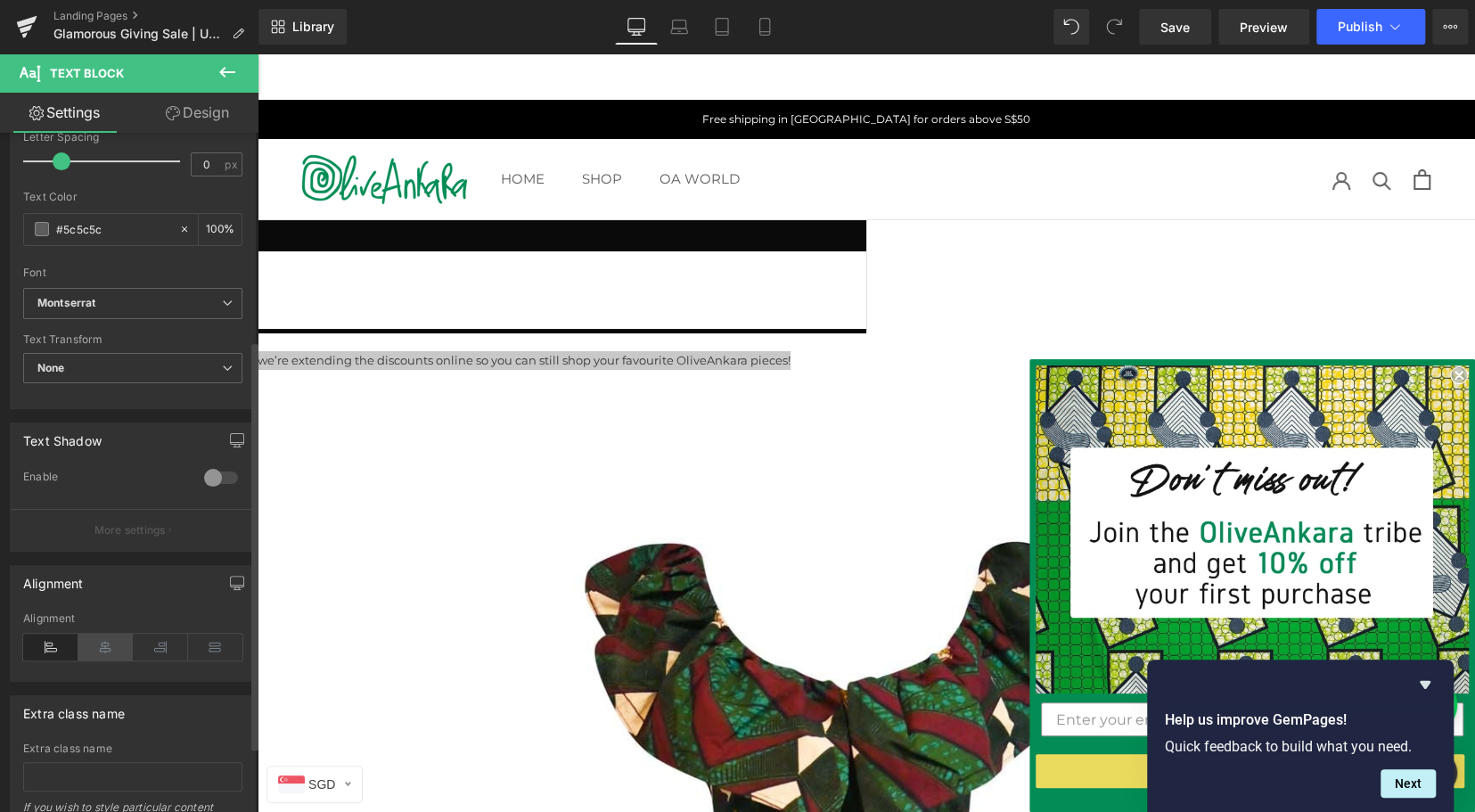
click at [100, 643] on icon at bounding box center [106, 647] width 55 height 27
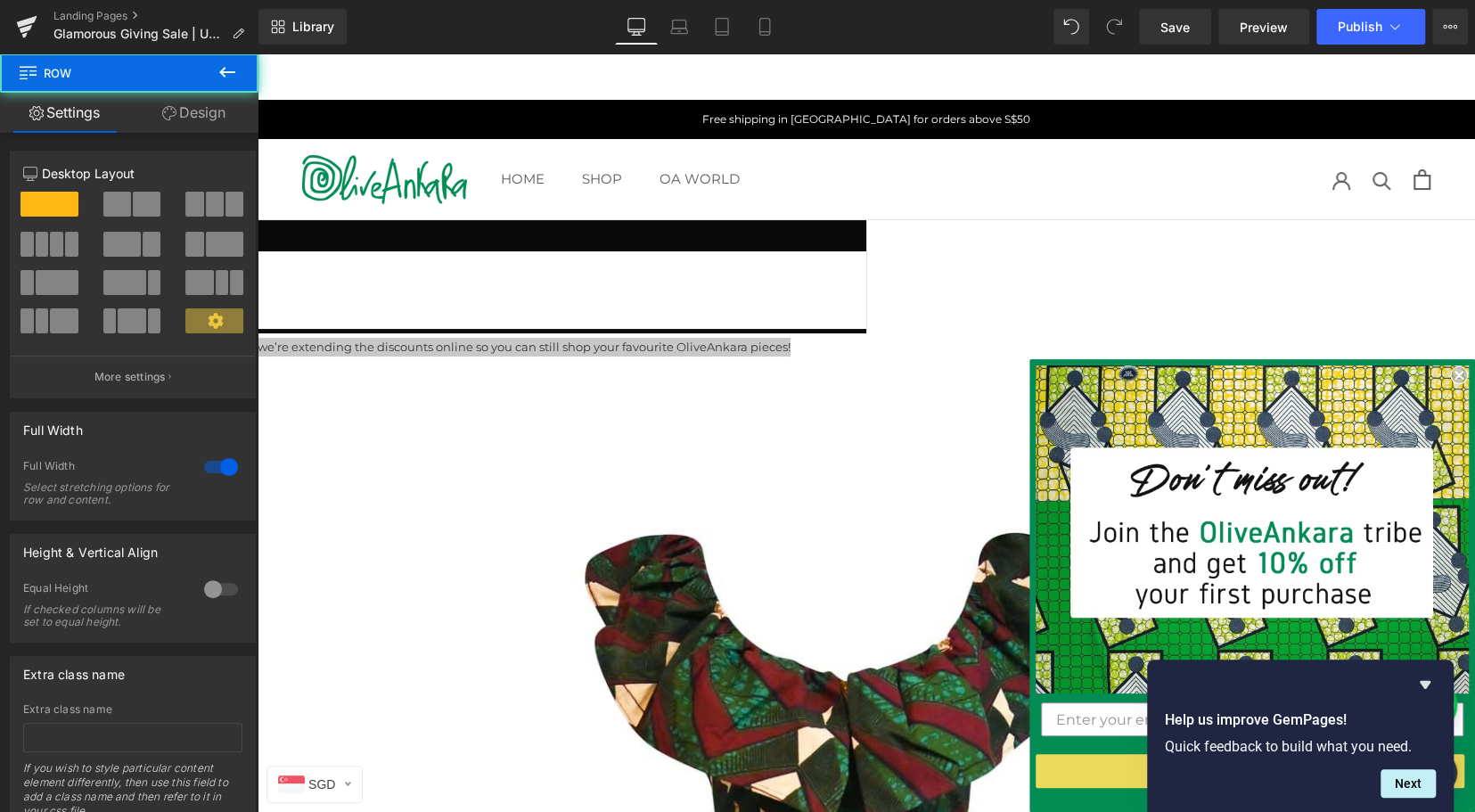
drag, startPoint x: 671, startPoint y: 315, endPoint x: 672, endPoint y: 297, distance: 18.0
click at [672, 297] on div "FREE international shipment above S$359 Text Block Free shipping to SG above S$…" at bounding box center [257, 280] width 1218 height 118
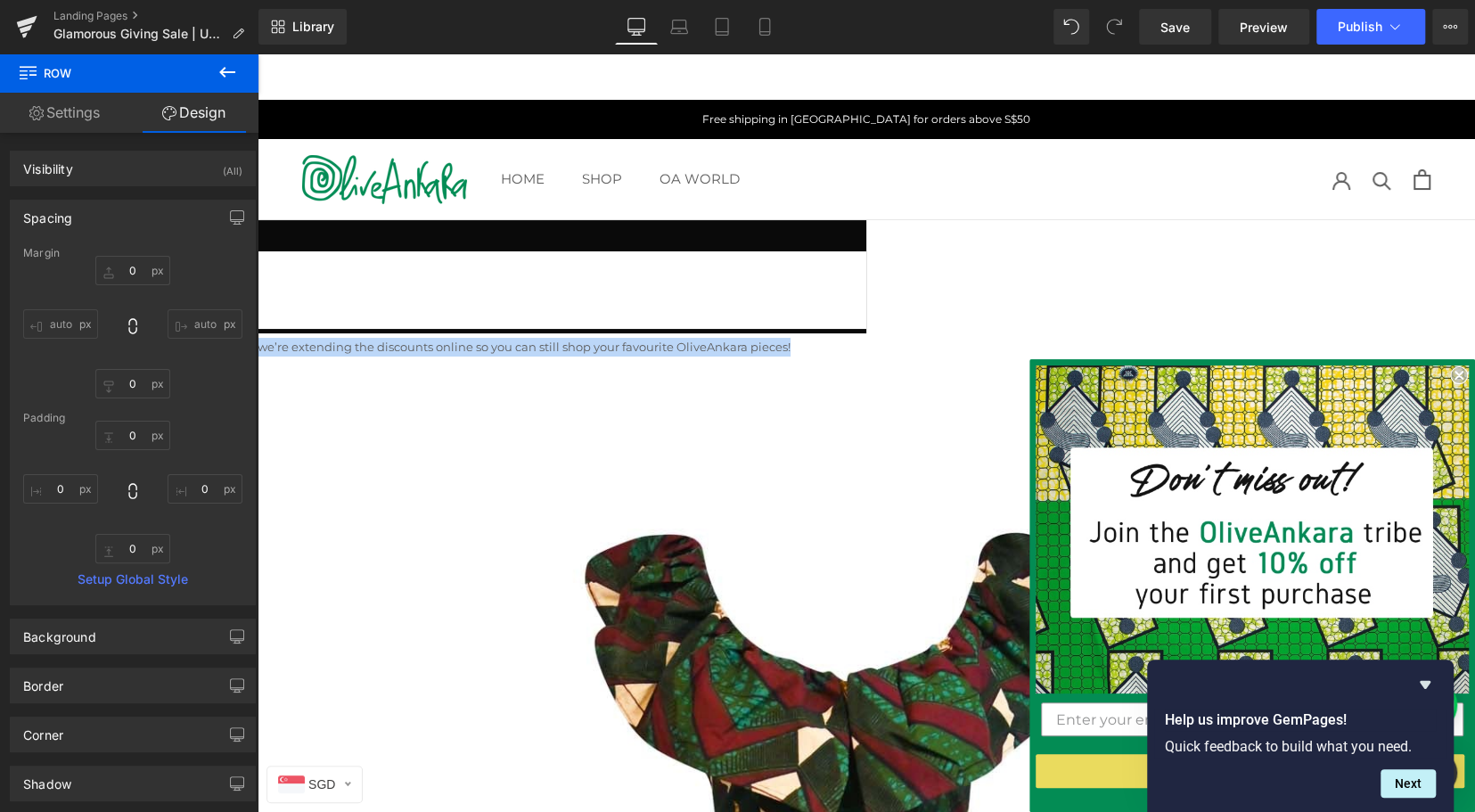
click at [690, 338] on p "we’re extending the discounts online so you can still shop your favourite Olive…" at bounding box center [866, 347] width 1218 height 18
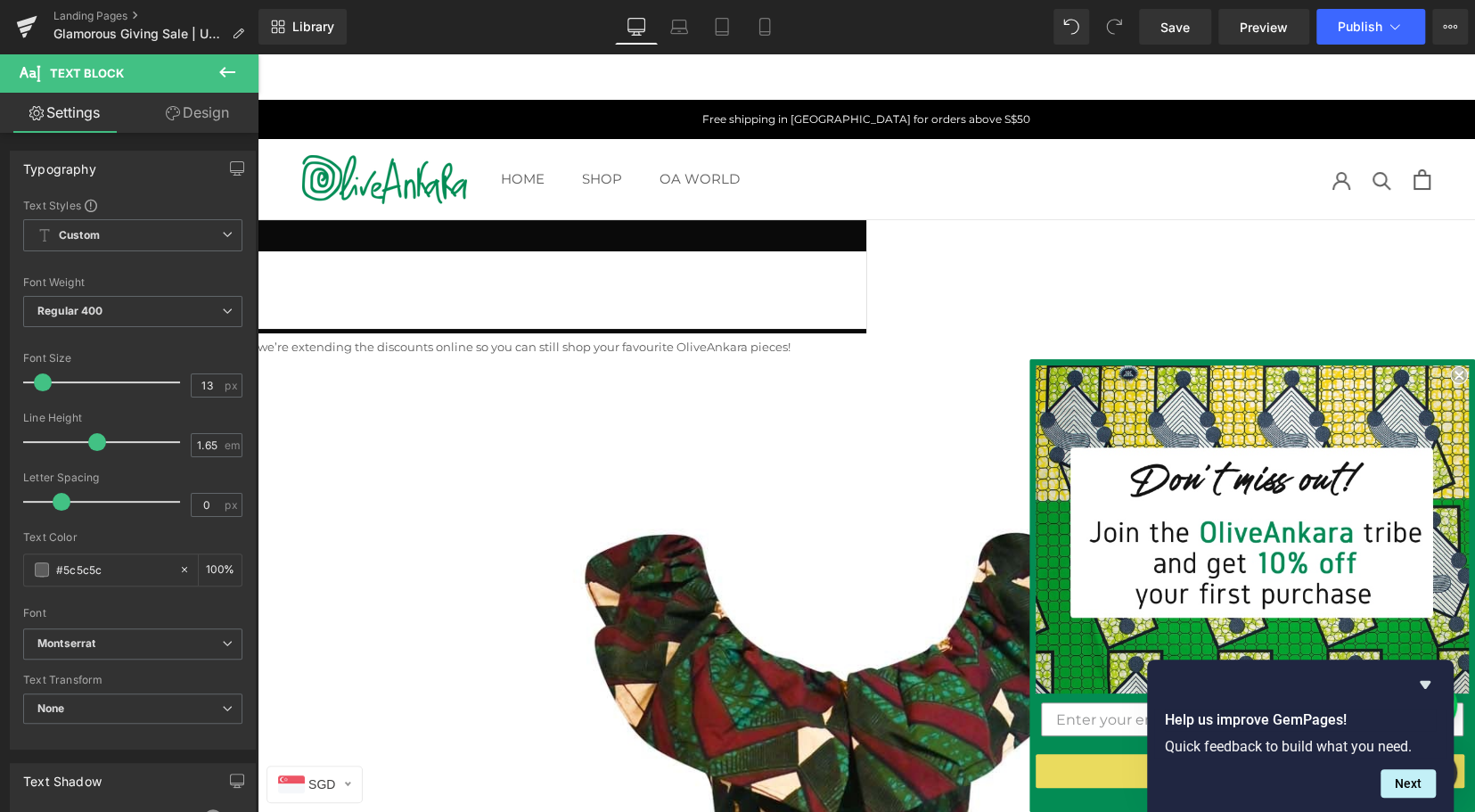
click at [666, 357] on div at bounding box center [866, 359] width 1218 height 5
click at [664, 338] on div "we’re extending the discounts online so you can still shop your favourite Olive…" at bounding box center [866, 347] width 1218 height 18
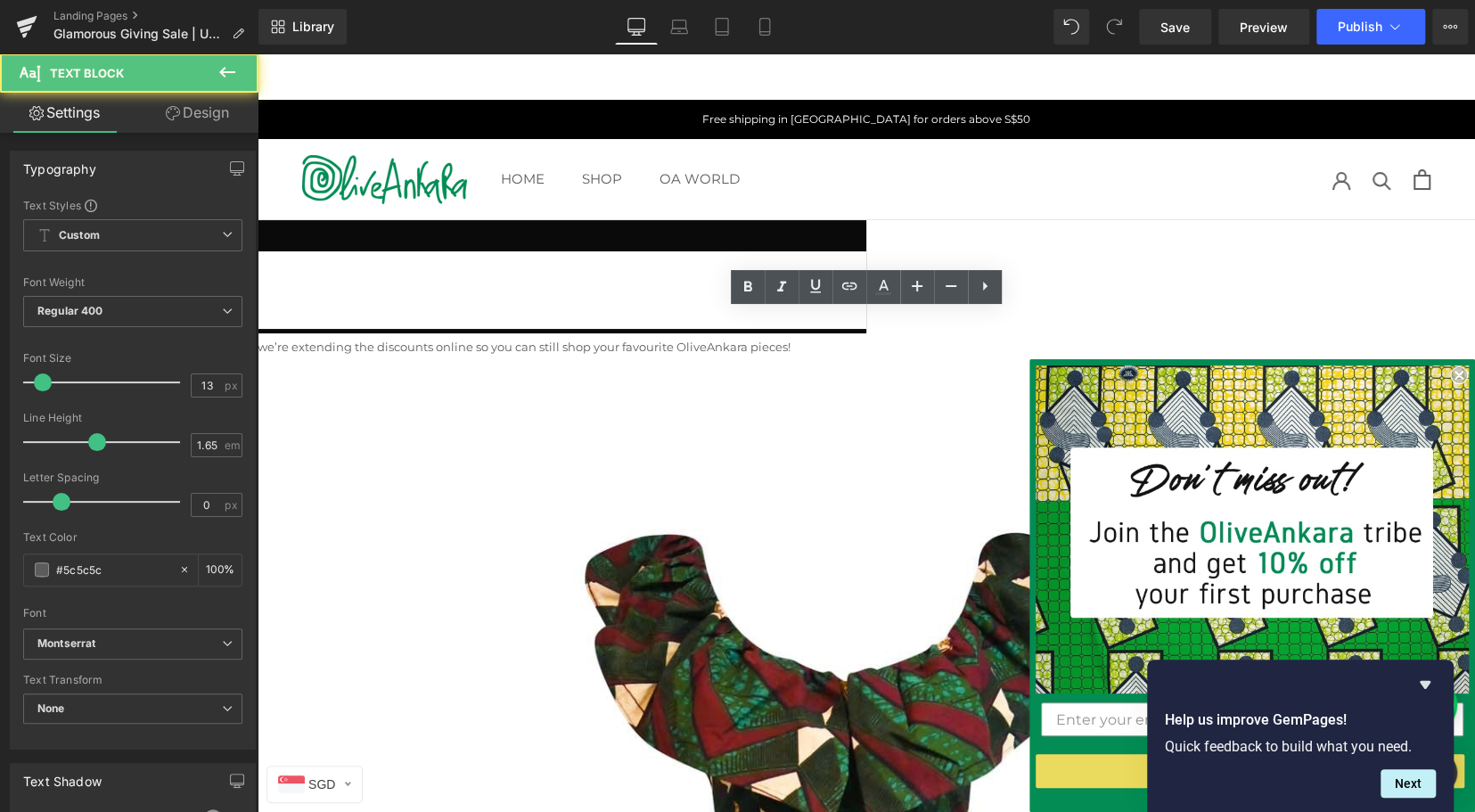
click at [664, 338] on div "we’re extending the discounts online so you can still shop your favourite Olive…" at bounding box center [866, 347] width 1218 height 18
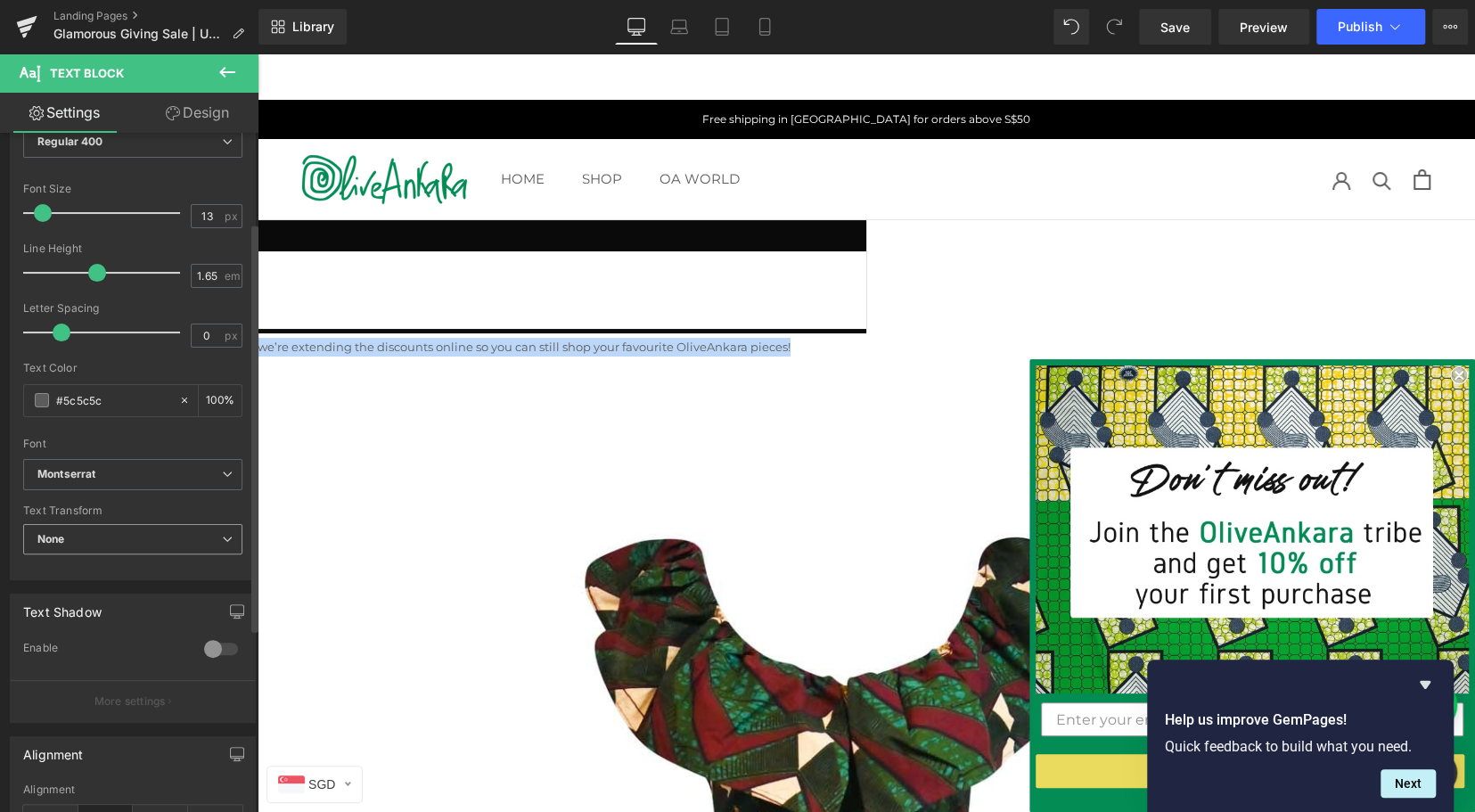
scroll to position [147, 0]
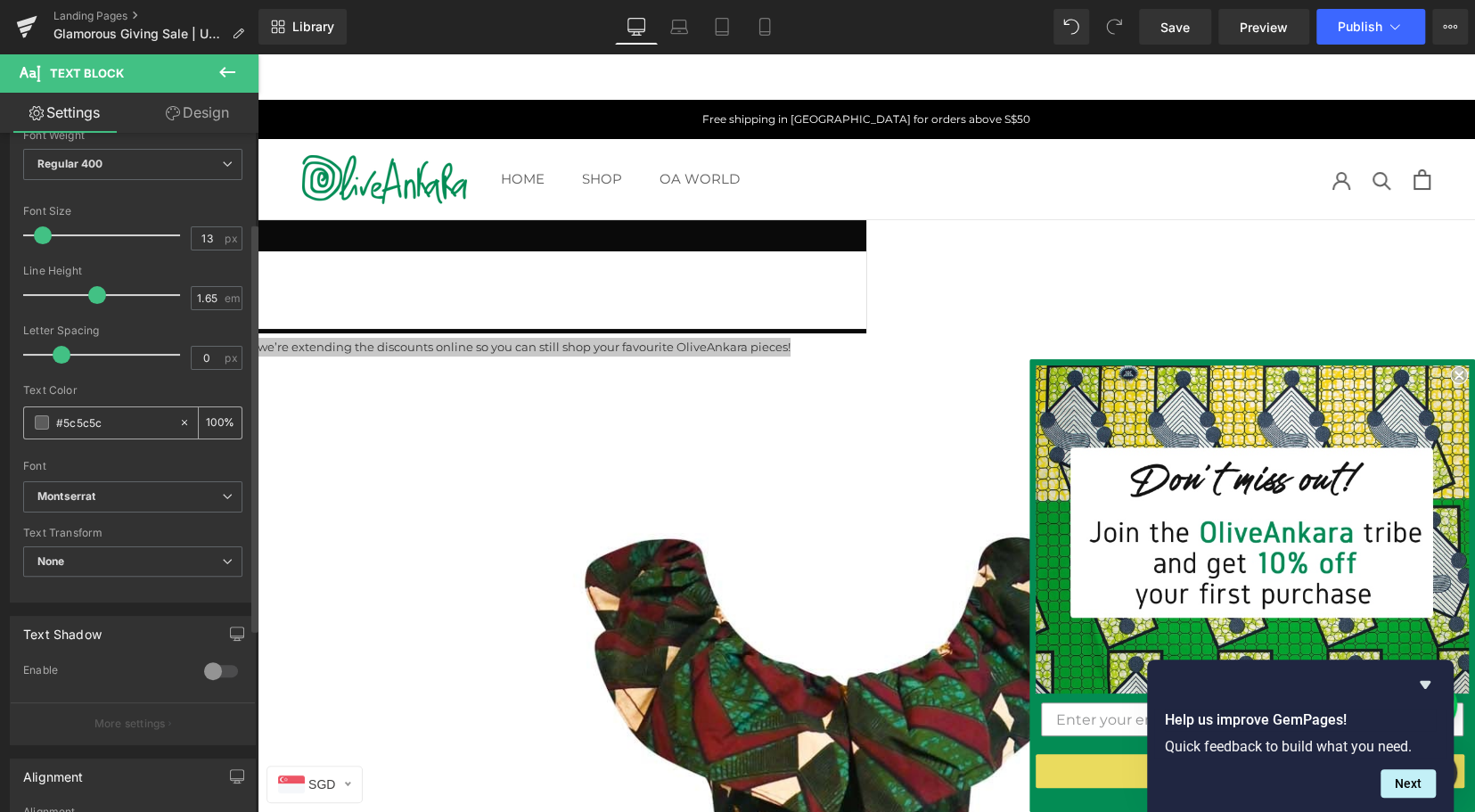
click at [41, 418] on span at bounding box center [42, 422] width 15 height 15
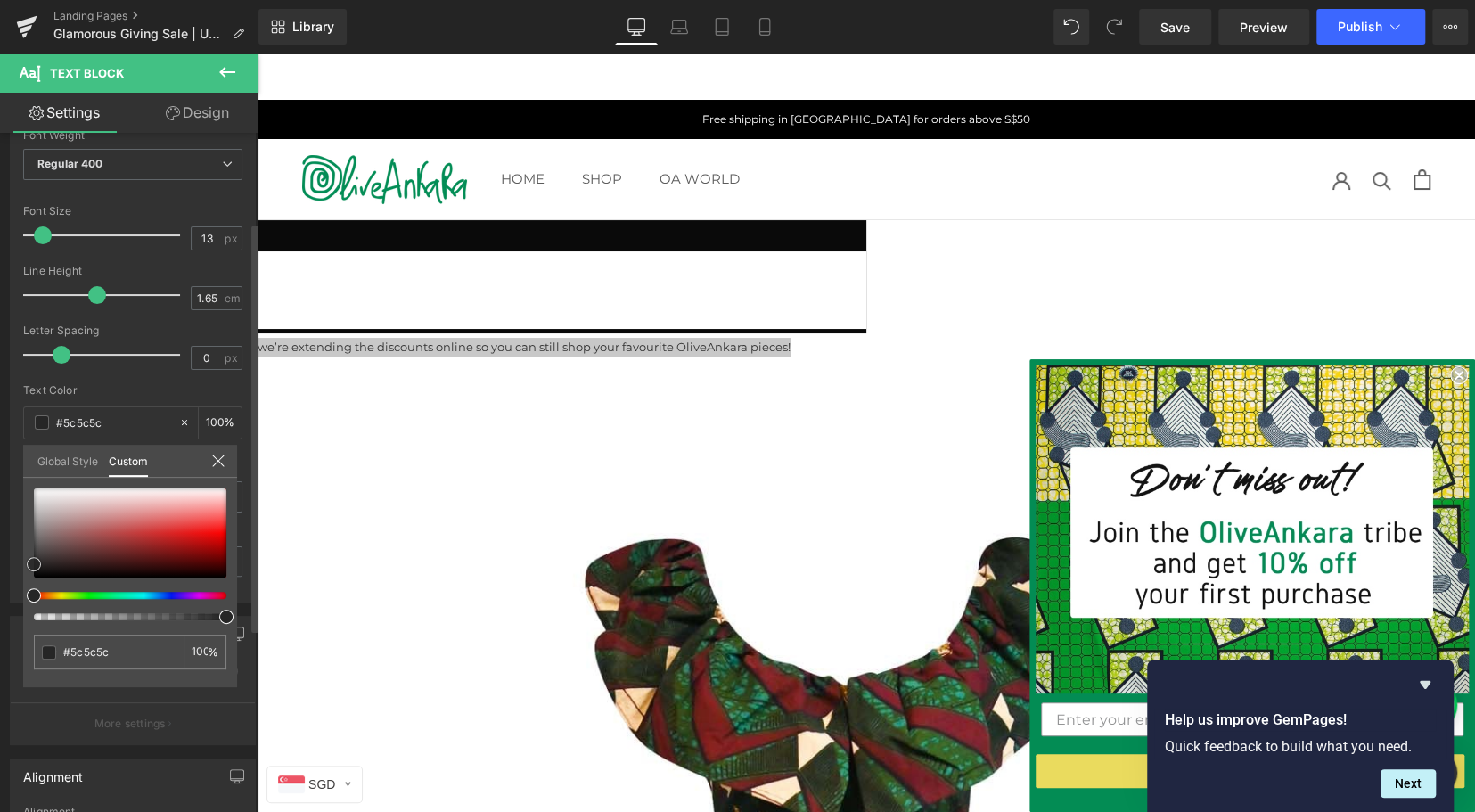
drag, startPoint x: 33, startPoint y: 544, endPoint x: 35, endPoint y: 601, distance: 57.0
click at [35, 601] on div at bounding box center [130, 555] width 192 height 132
click at [216, 469] on div at bounding box center [218, 461] width 15 height 17
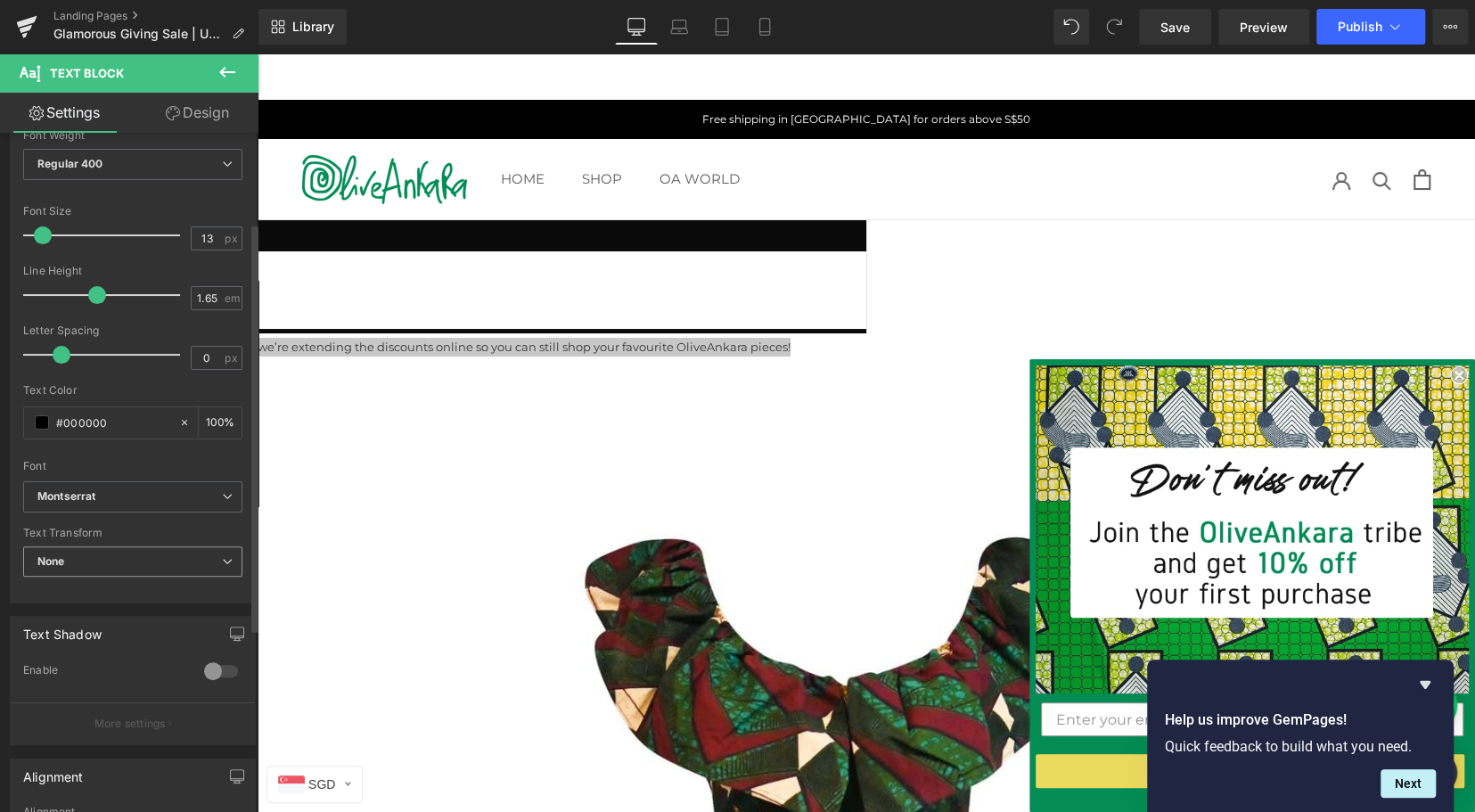
click at [76, 558] on span "None" at bounding box center [133, 561] width 220 height 31
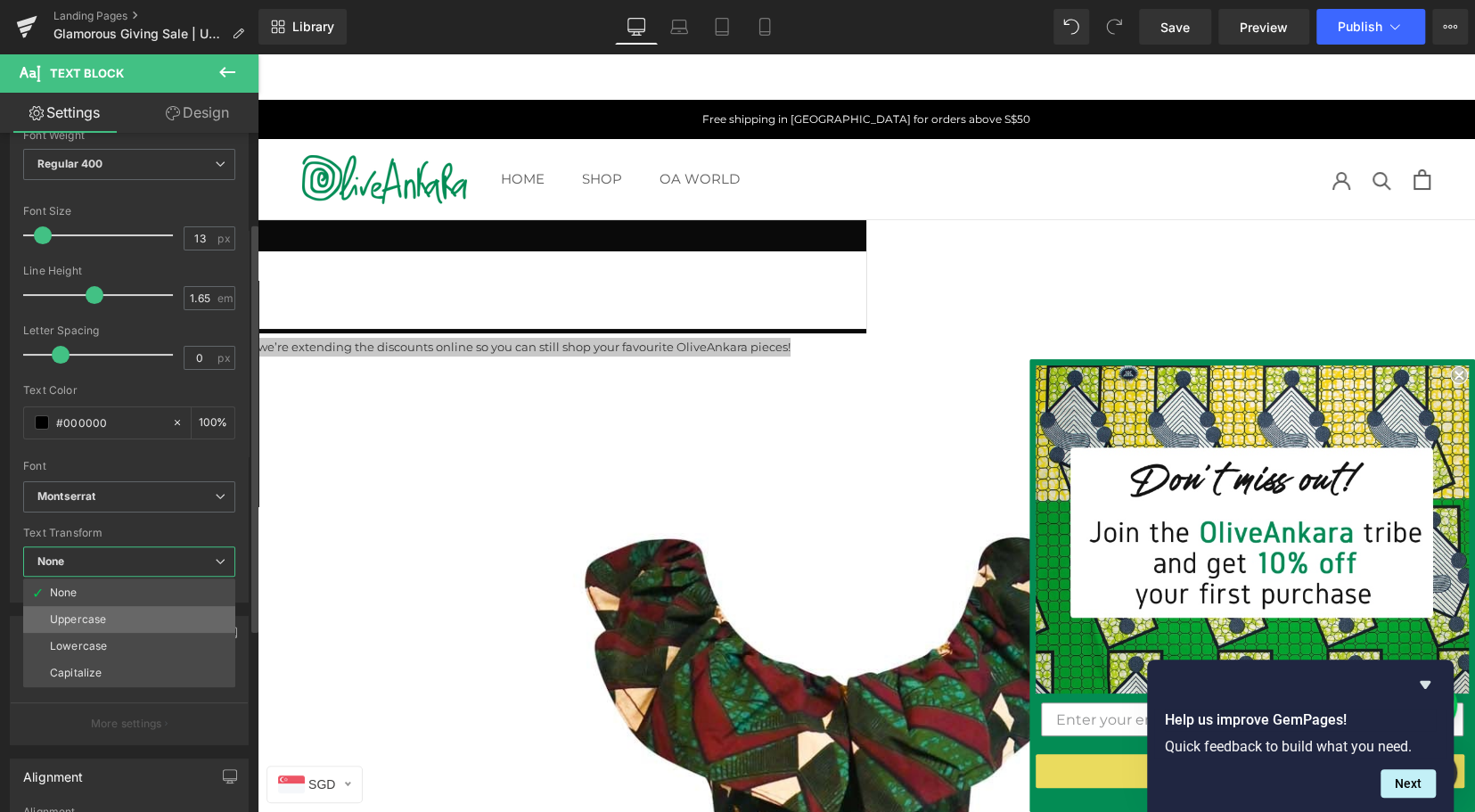
click at [79, 613] on div "Uppercase" at bounding box center [78, 619] width 56 height 13
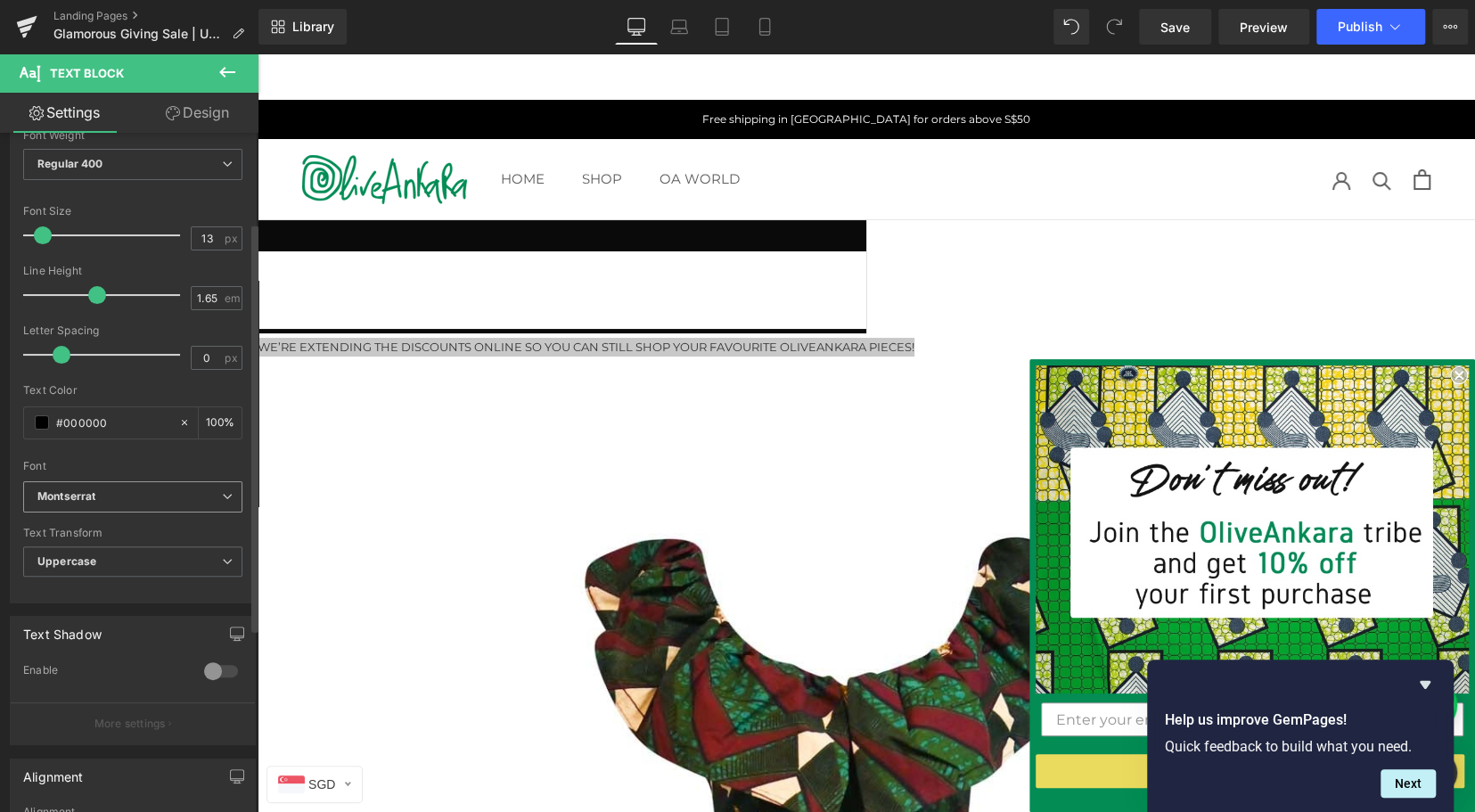
click at [108, 491] on b "Montserrat" at bounding box center [130, 497] width 185 height 16
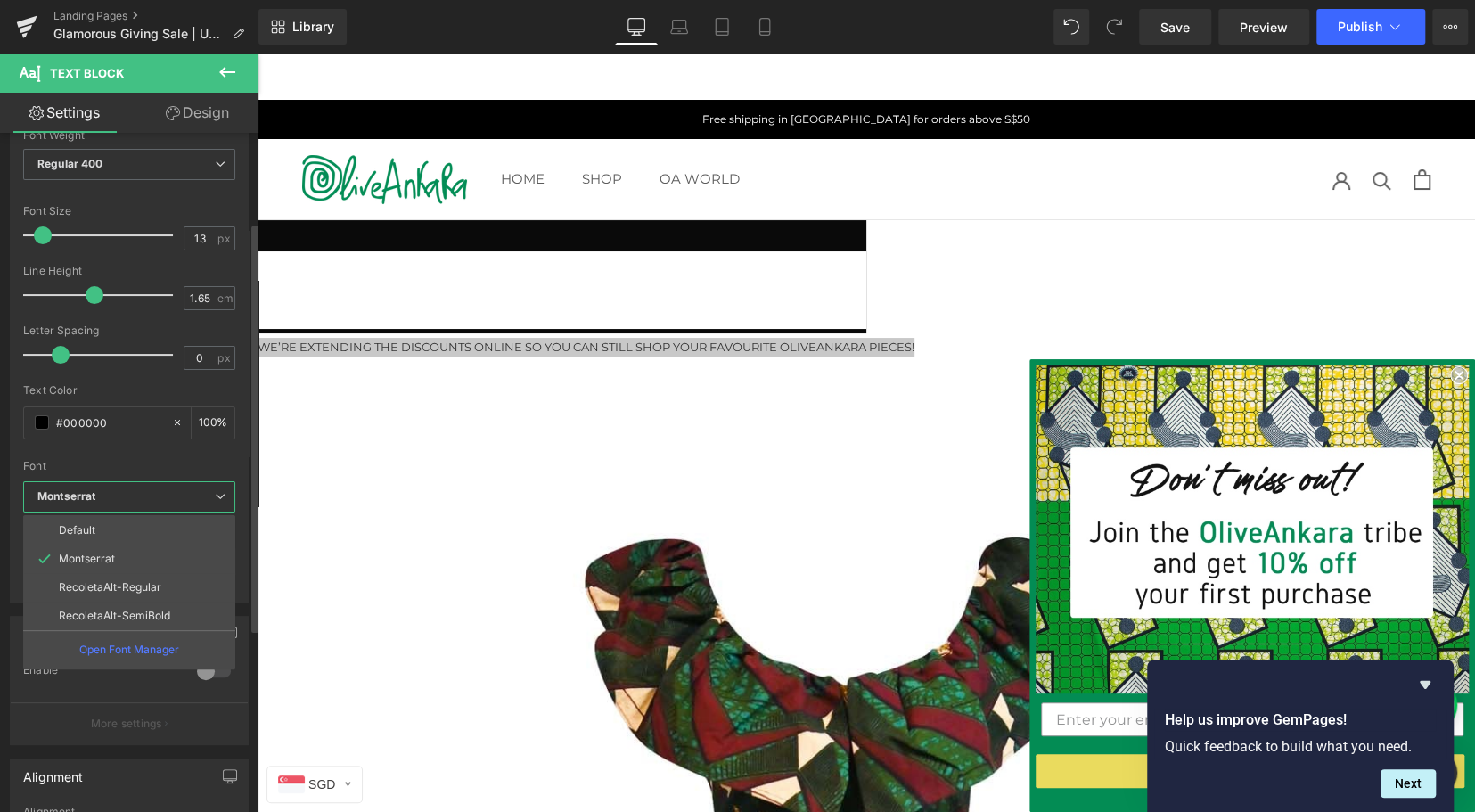
click at [108, 491] on b "Montserrat" at bounding box center [126, 497] width 178 height 16
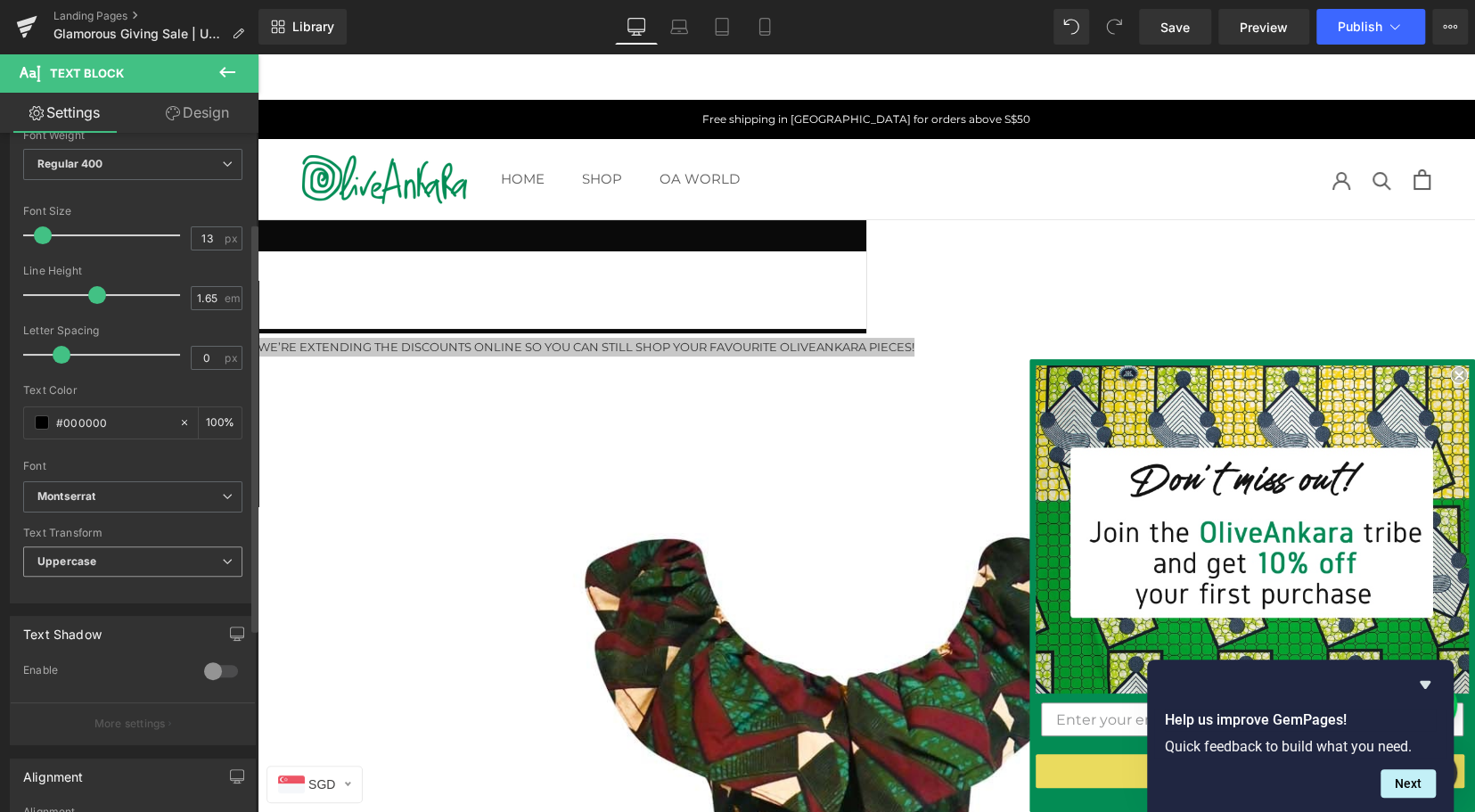
click at [94, 557] on span "Uppercase" at bounding box center [133, 561] width 220 height 31
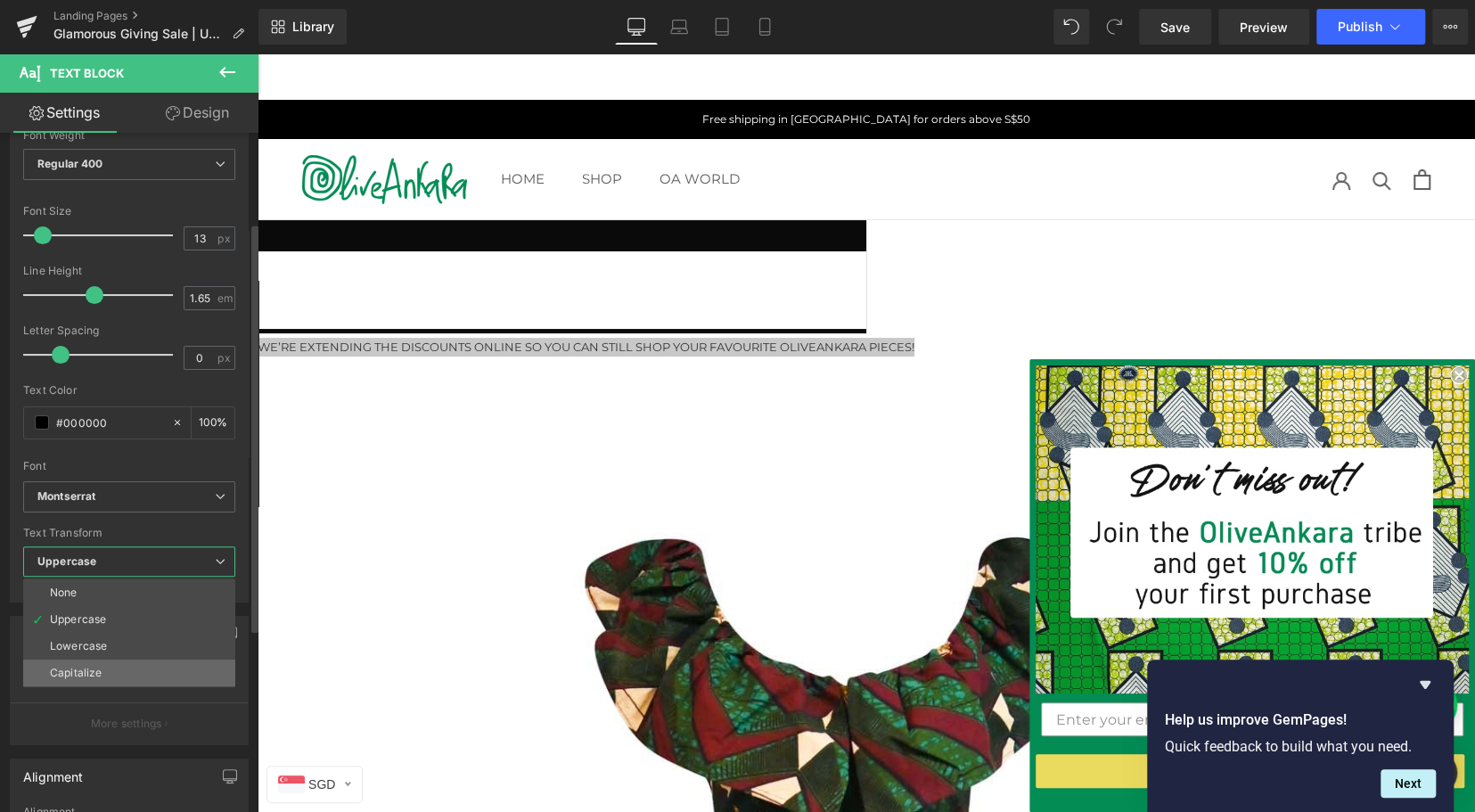
click at [92, 669] on div "Capitalize" at bounding box center [75, 672] width 51 height 13
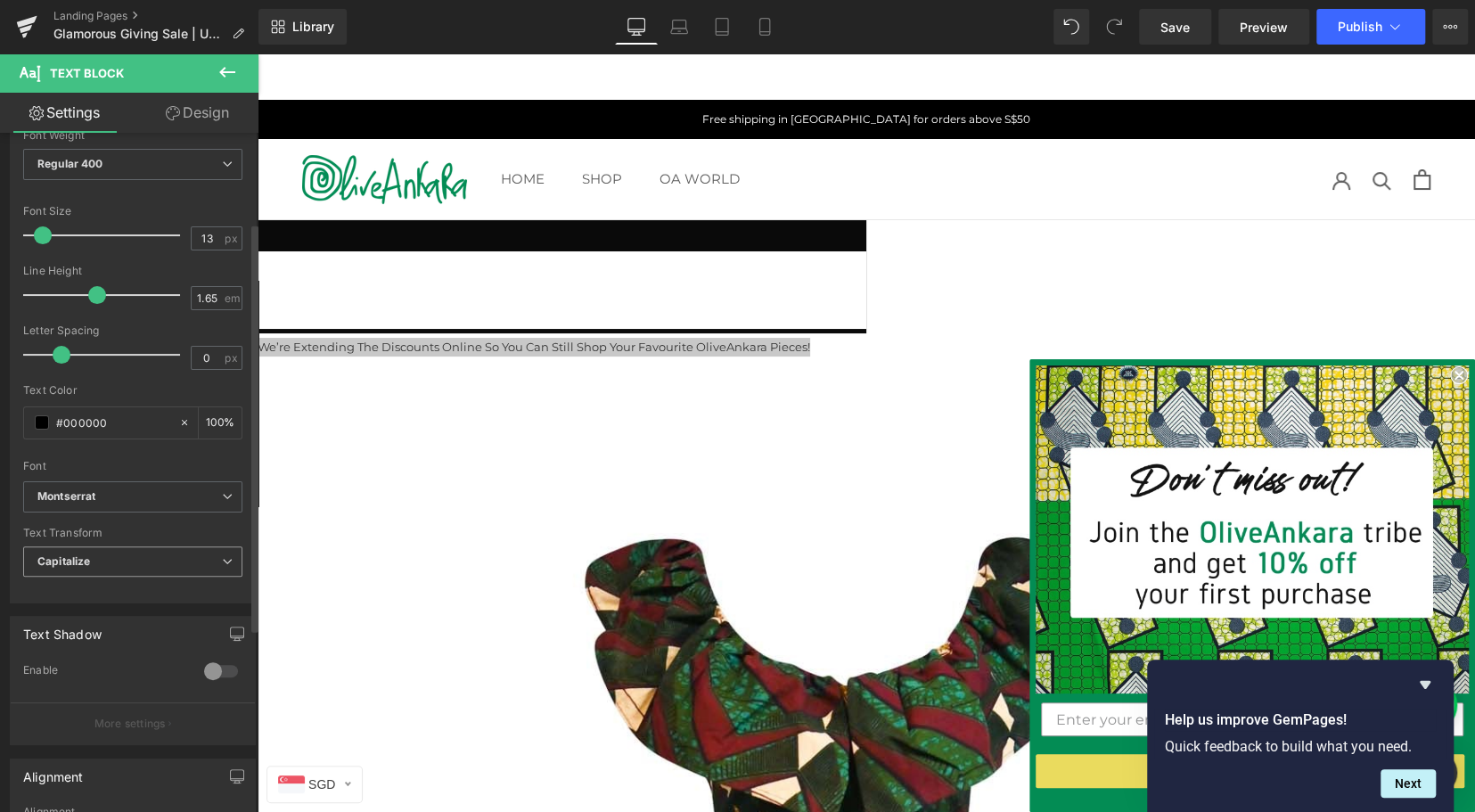
click at [103, 554] on span "Capitalize" at bounding box center [133, 561] width 220 height 31
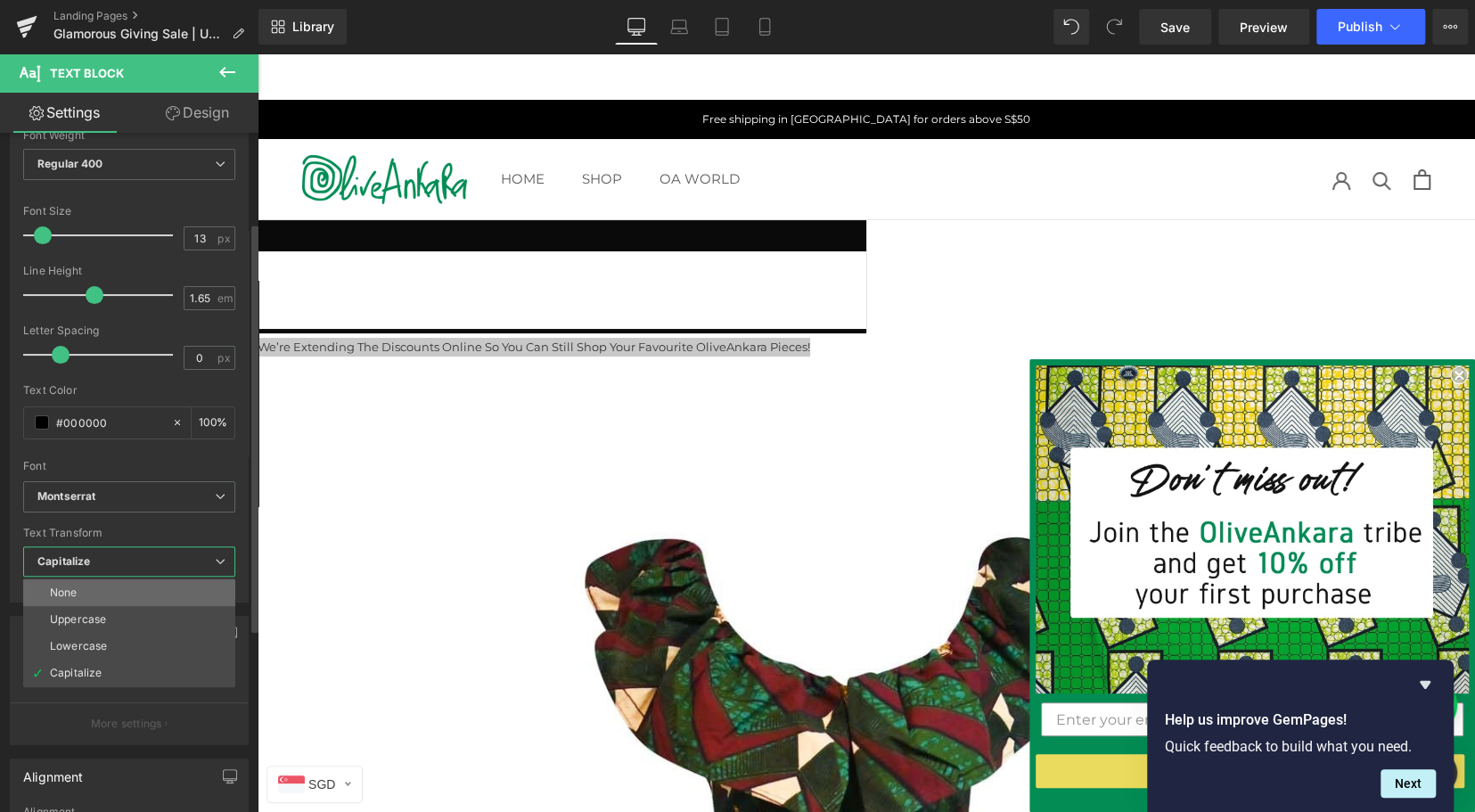
click at [80, 593] on li "None" at bounding box center [129, 592] width 212 height 27
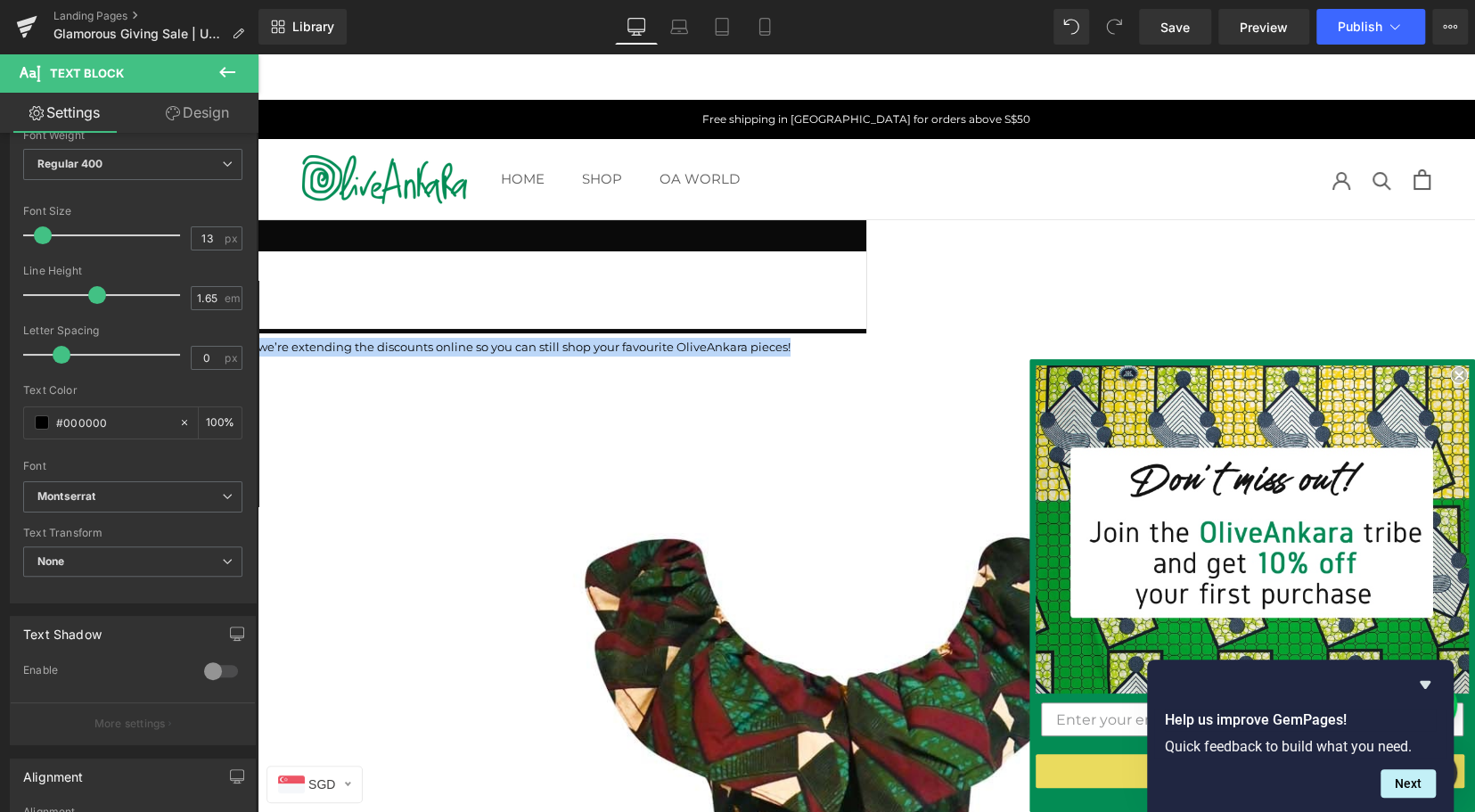
click at [257, 53] on icon at bounding box center [257, 53] width 0 height 0
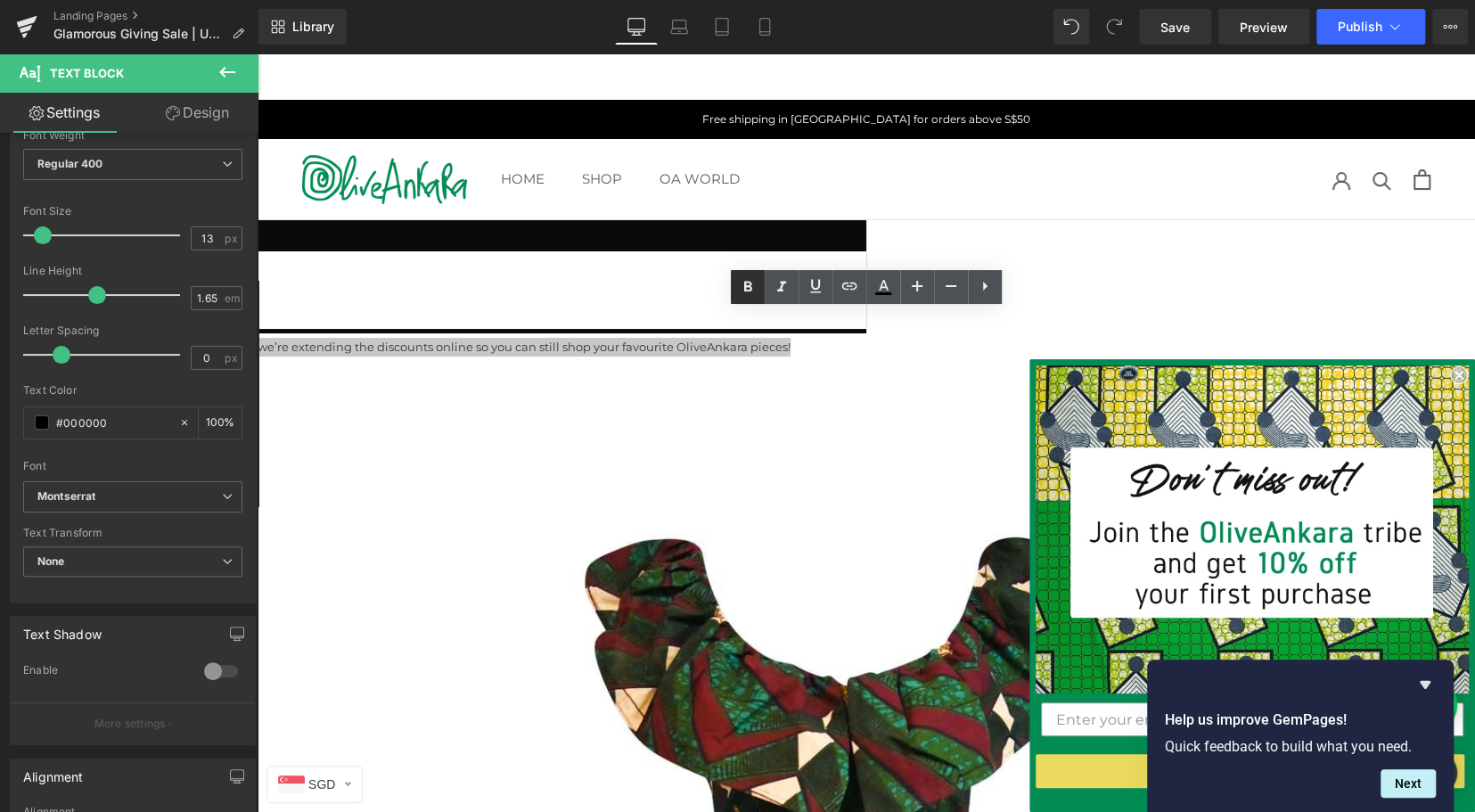
click at [738, 288] on icon at bounding box center [748, 287] width 21 height 21
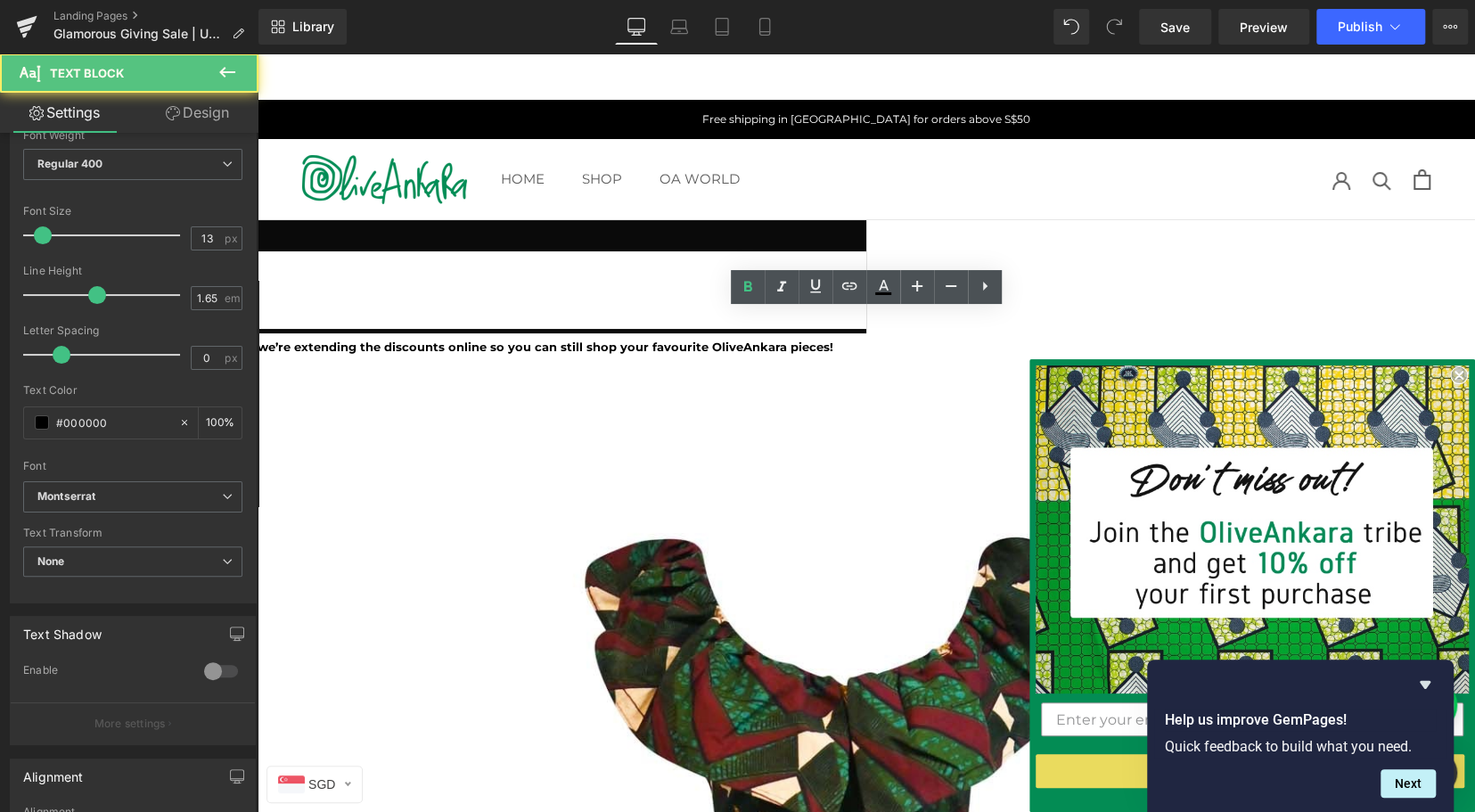
click at [596, 340] on strong "we’re extending the discounts online so you can still shop your favourite Olive…" at bounding box center [545, 347] width 576 height 15
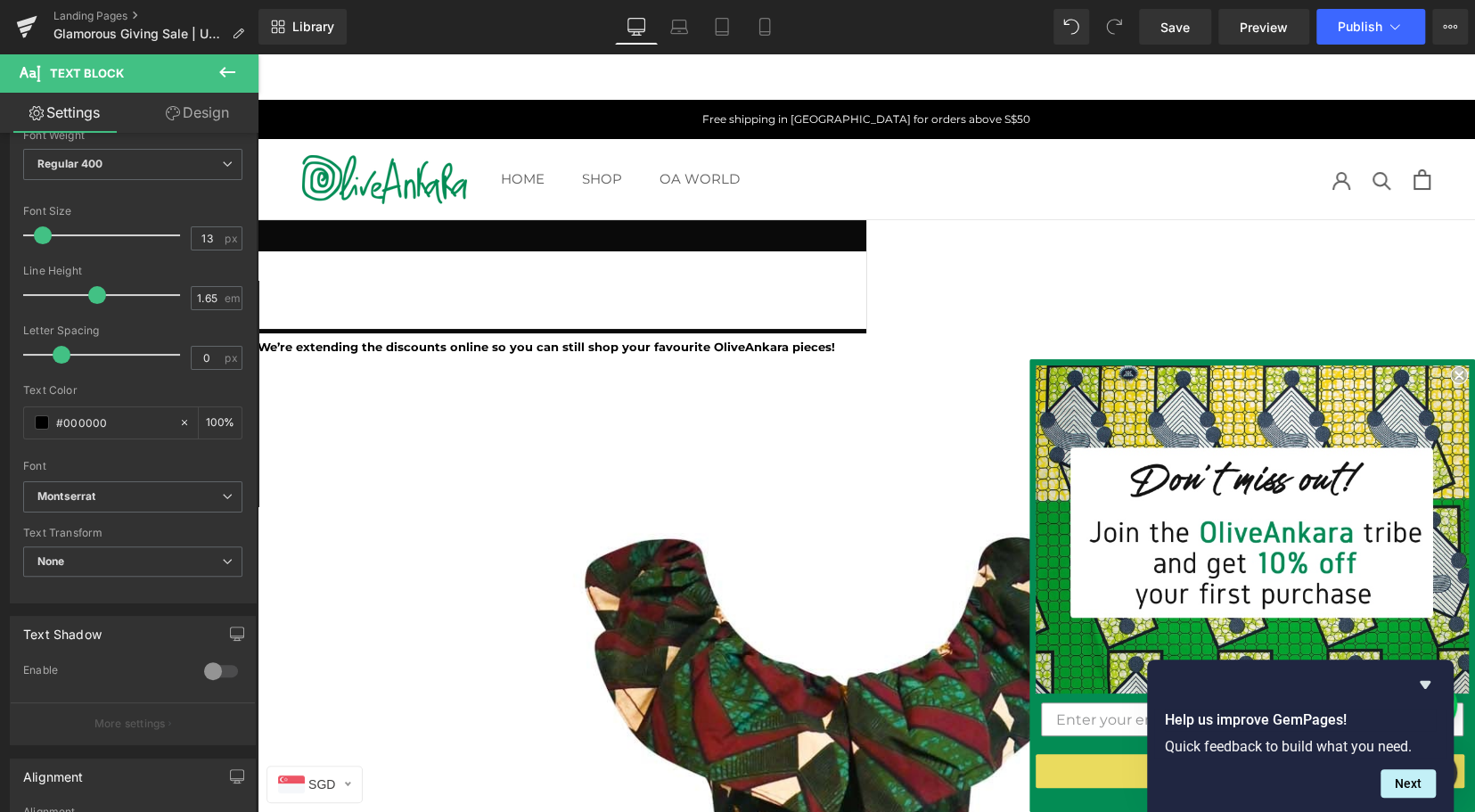
click at [836, 340] on strong "We’re extending the discounts online so you can still shop your favourite Olive…" at bounding box center [546, 347] width 577 height 15
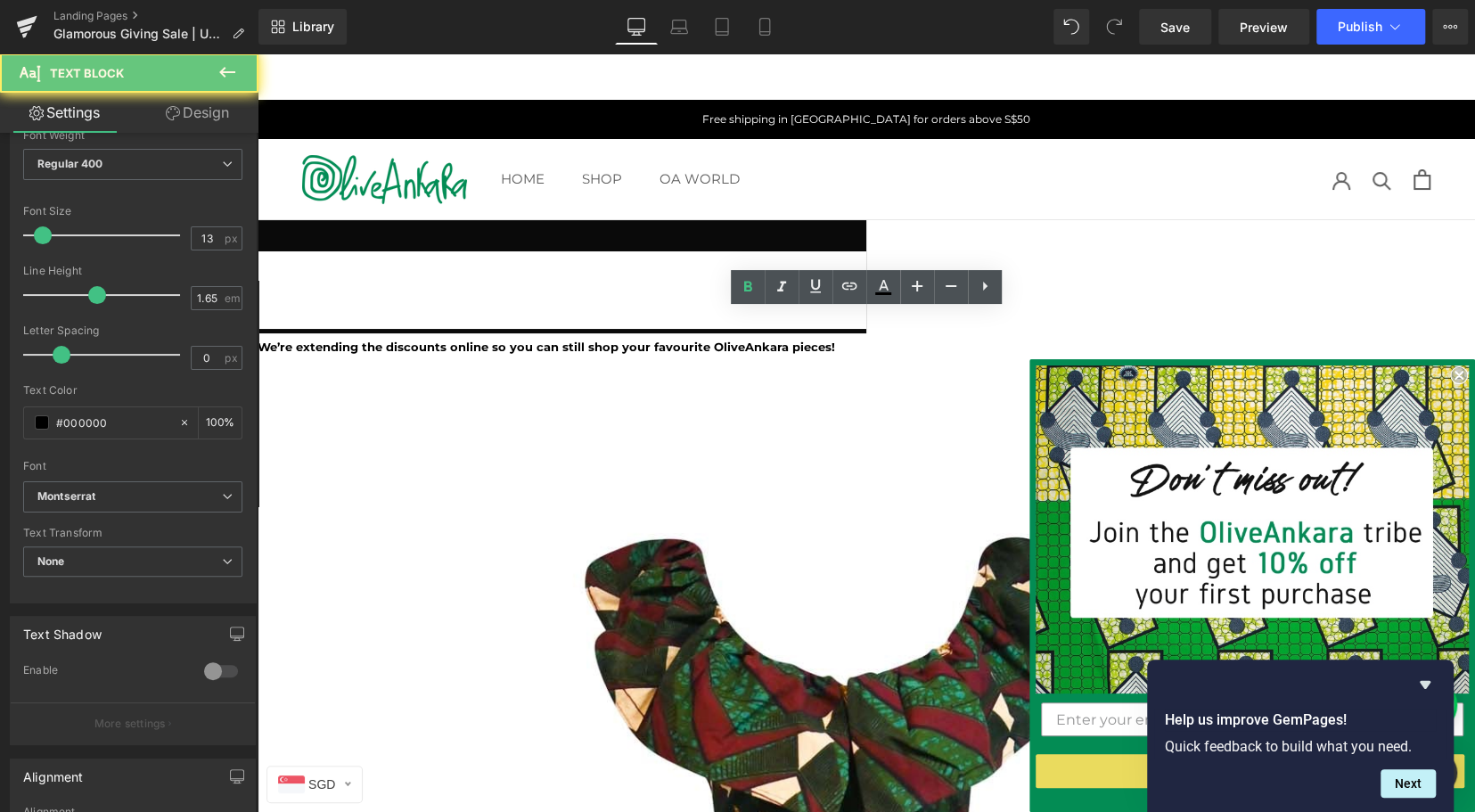
click at [836, 340] on strong "We’re extending the discounts online so you can still shop your favourite Olive…" at bounding box center [546, 347] width 577 height 15
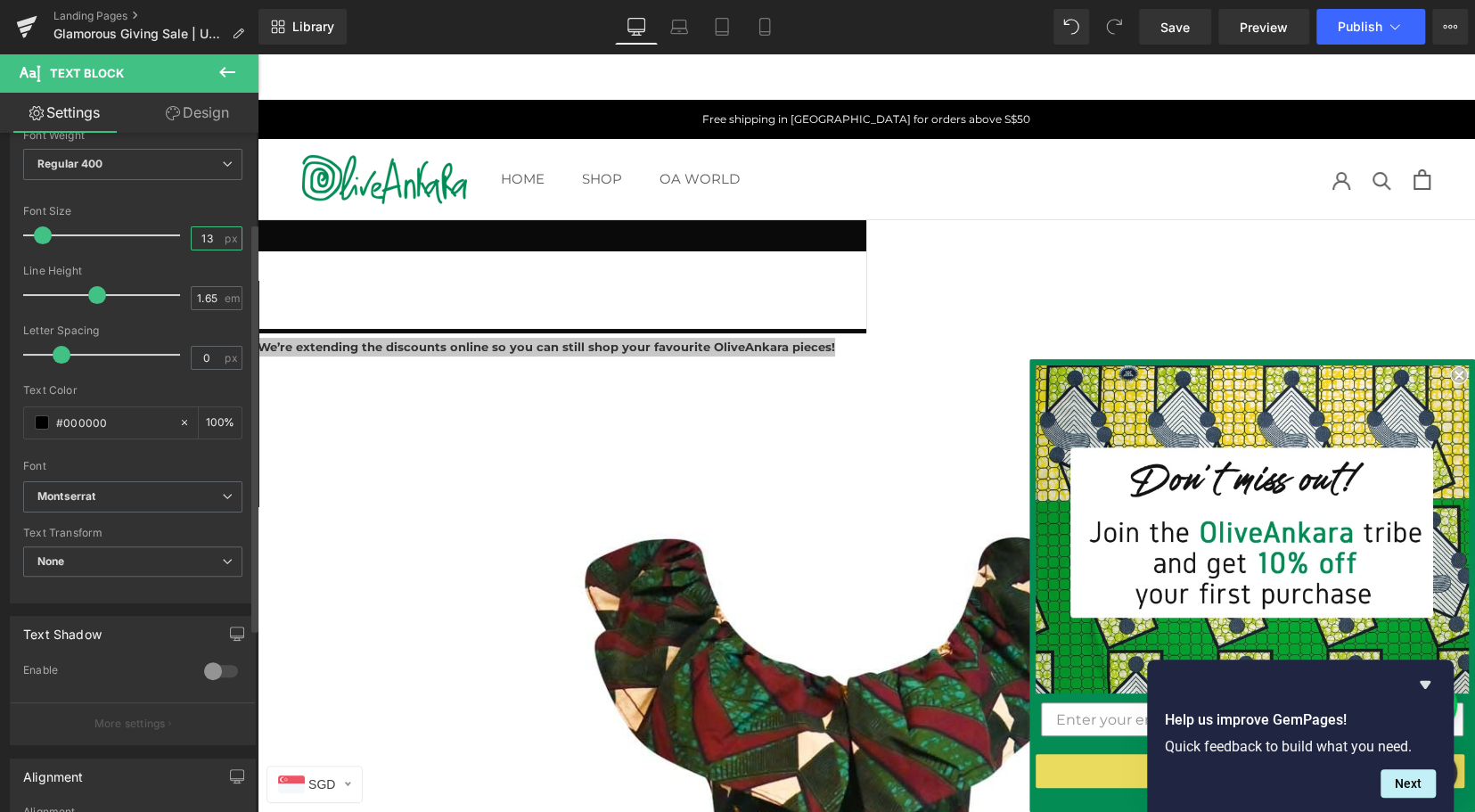
click at [210, 243] on input "13" at bounding box center [207, 238] width 31 height 22
type input "16"
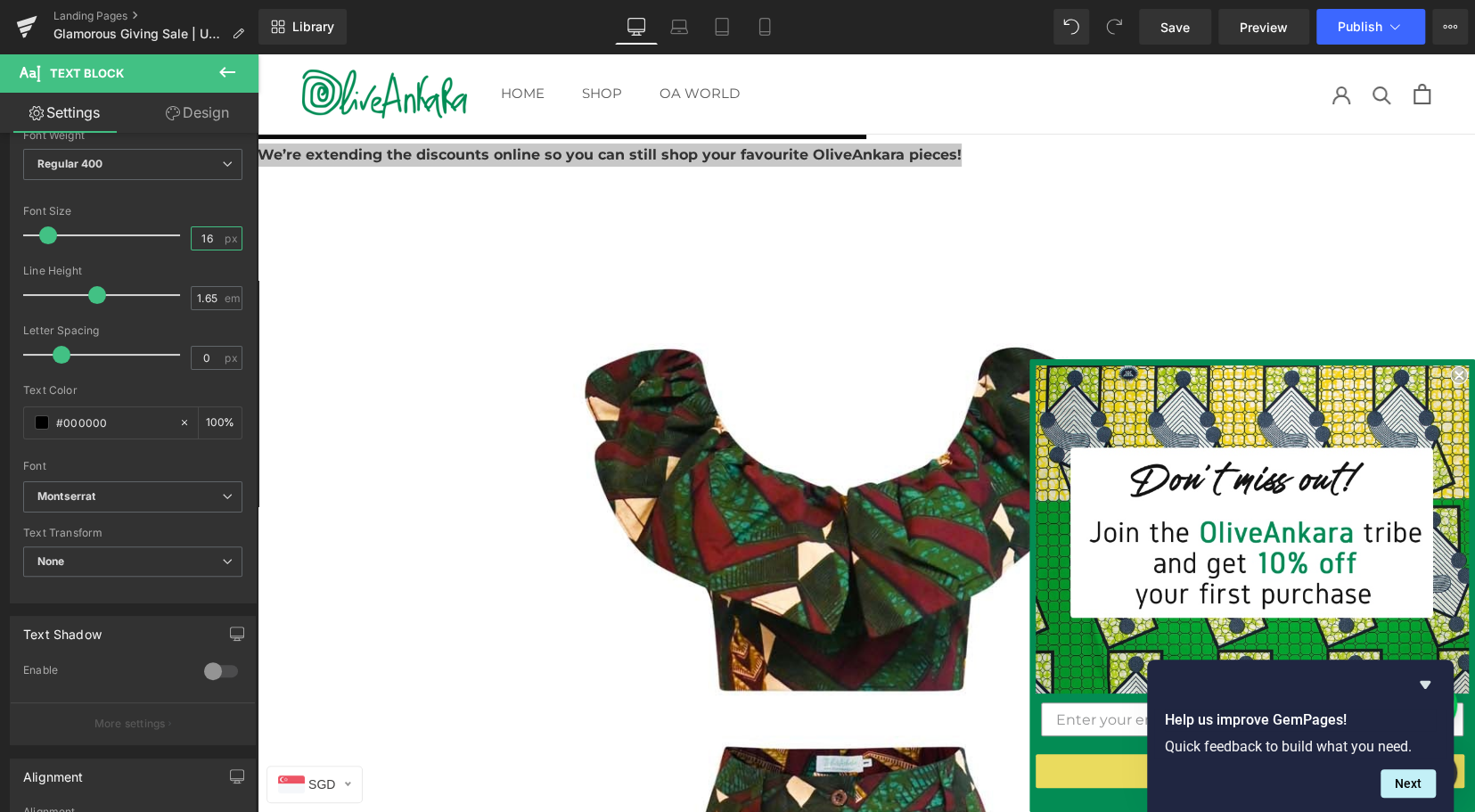
scroll to position [1219, 0]
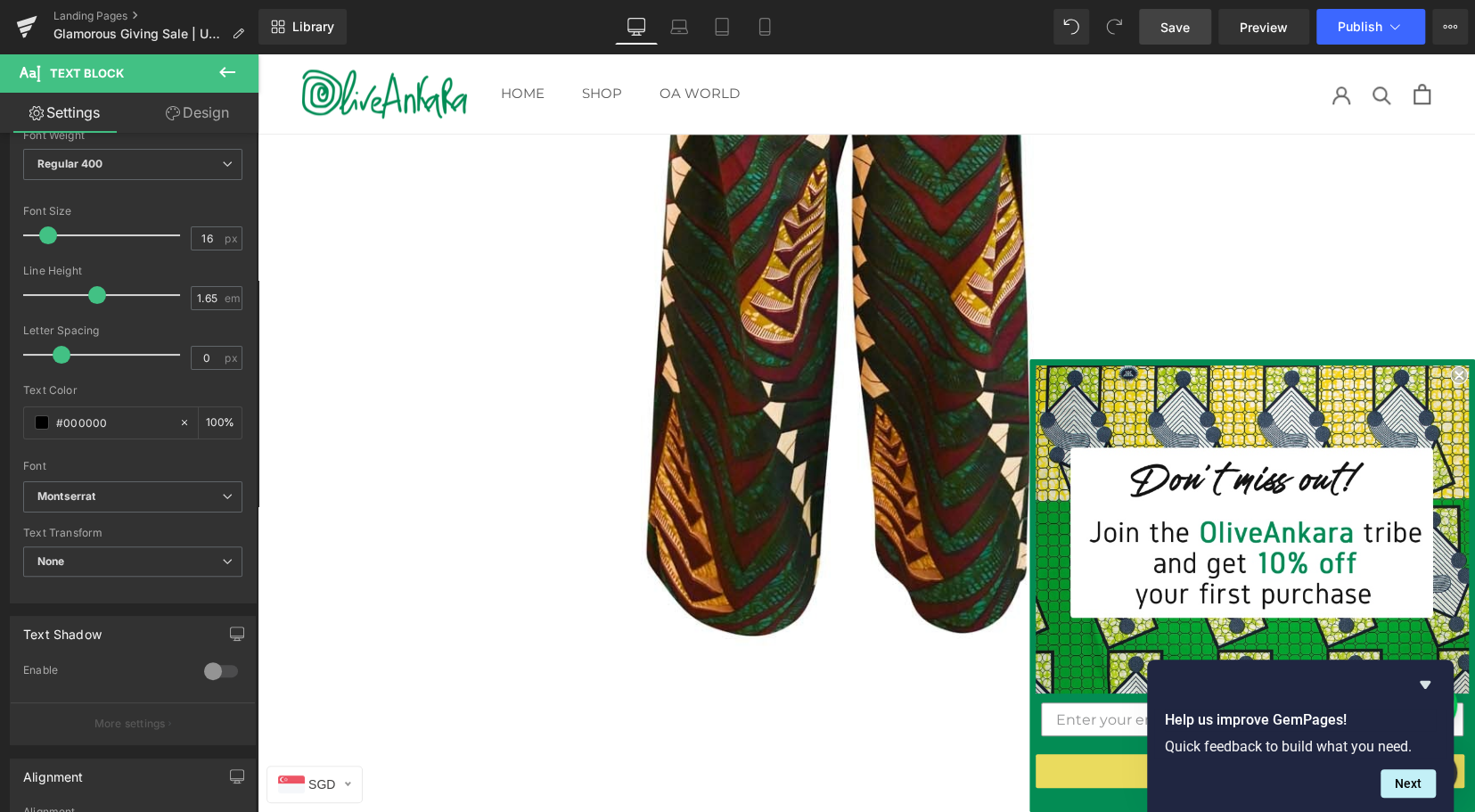
click at [1189, 19] on span "Save" at bounding box center [1175, 26] width 29 height 18
click at [1377, 21] on span "Publish" at bounding box center [1360, 26] width 45 height 15
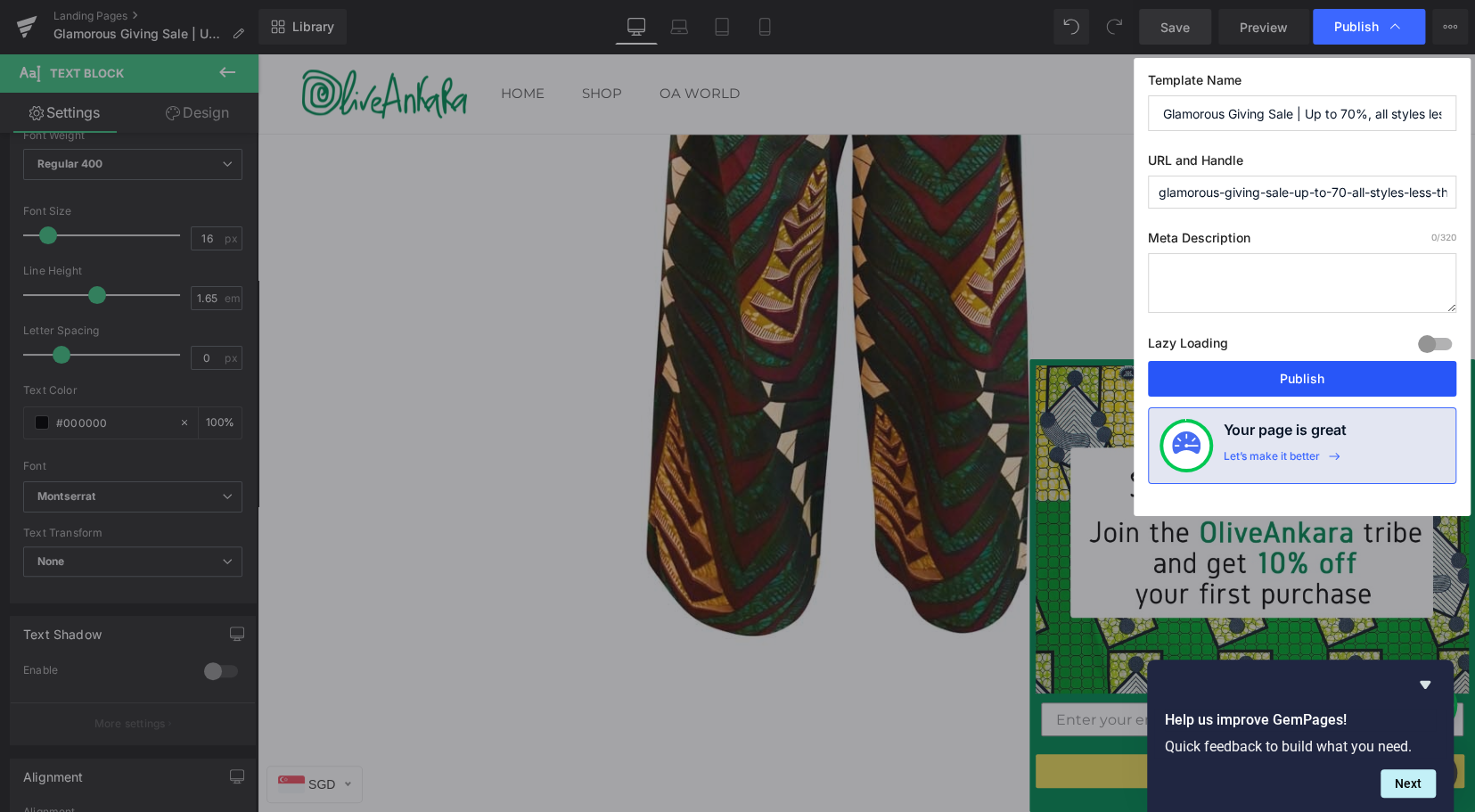
click at [1295, 372] on button "Publish" at bounding box center [1302, 379] width 308 height 36
